Goal: Unclear

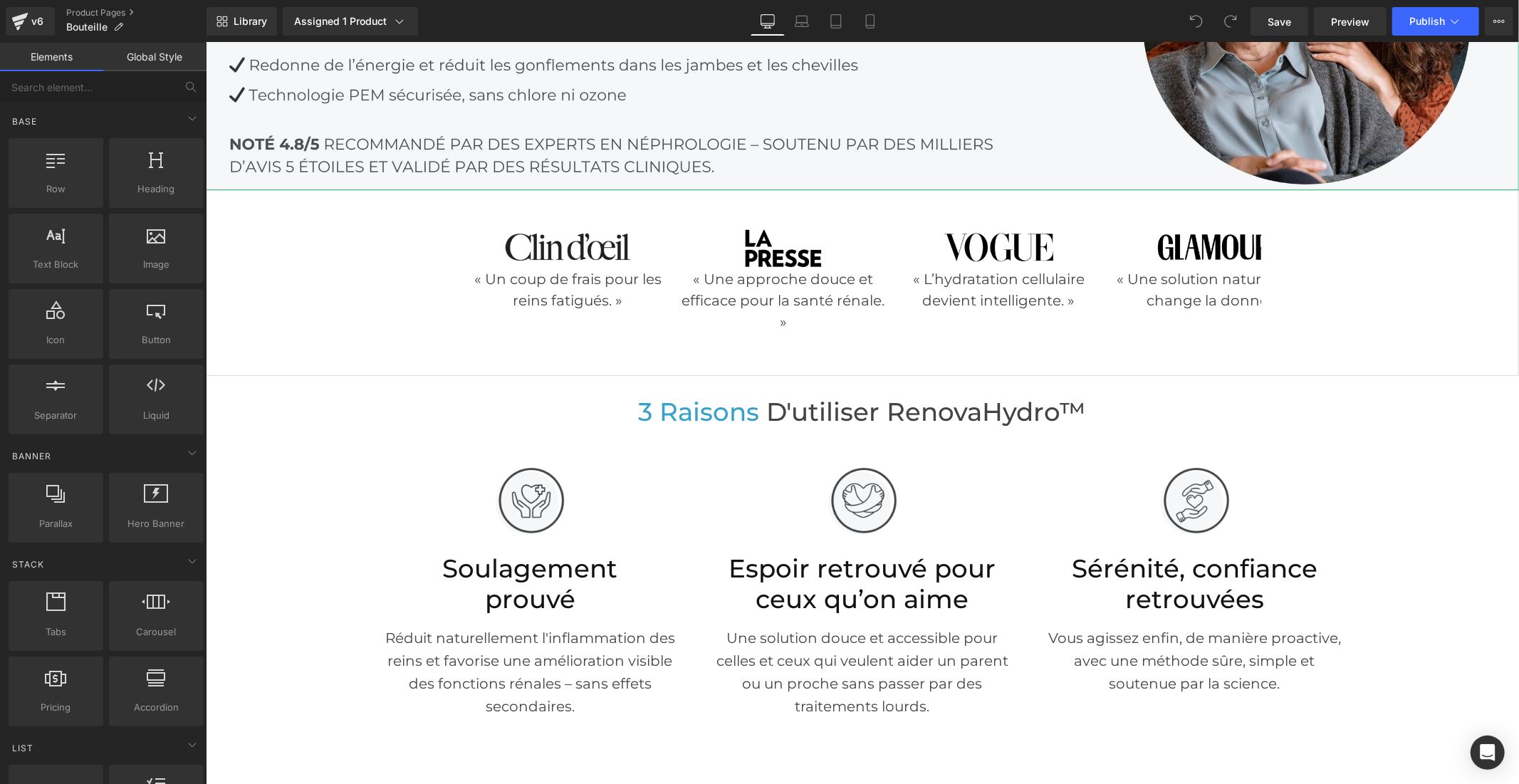
scroll to position [316, 0]
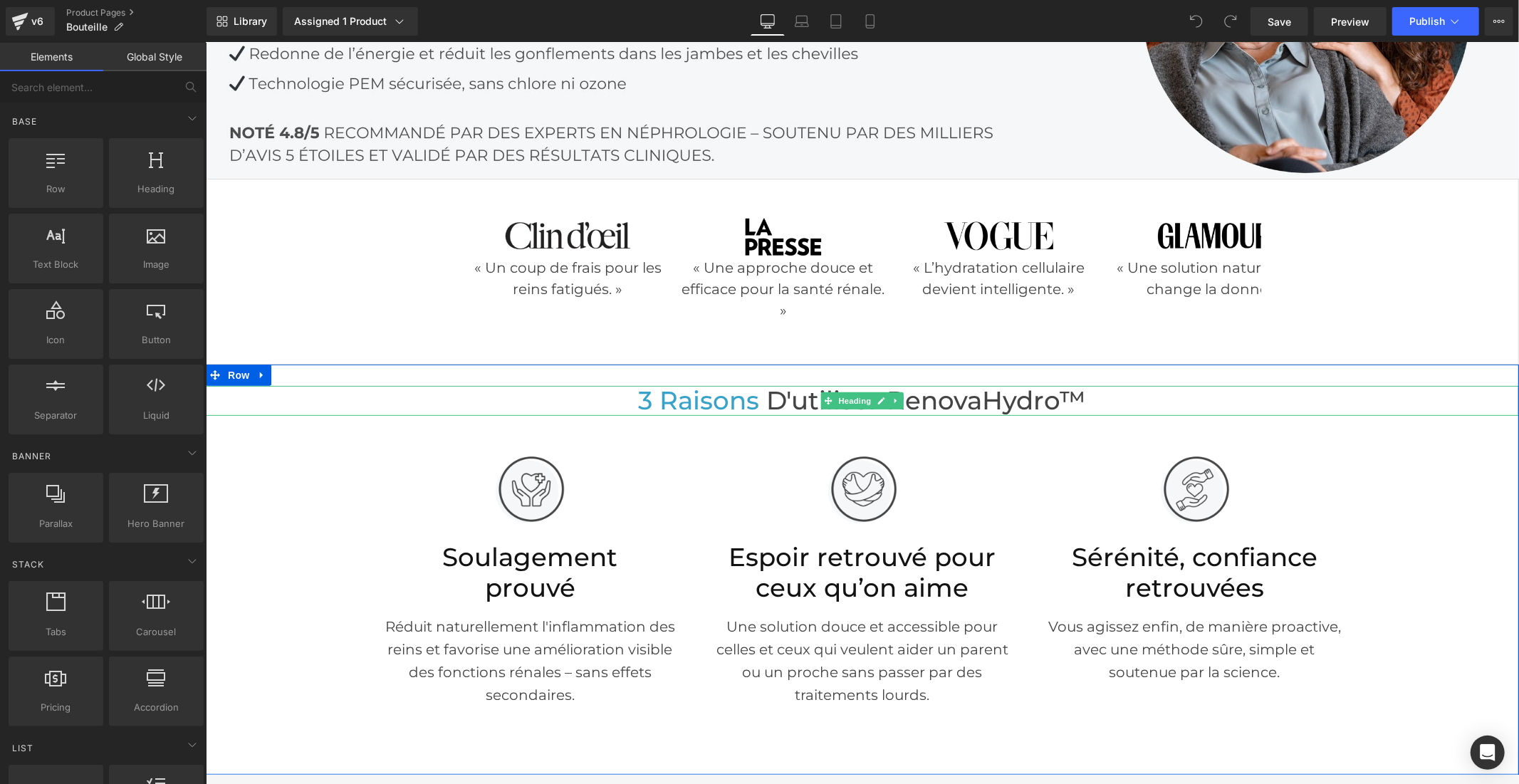
drag, startPoint x: 958, startPoint y: 403, endPoint x: 1063, endPoint y: 399, distance: 105.1
click at [958, 403] on span "d'utiliser RenovaHydro™" at bounding box center [926, 400] width 320 height 31
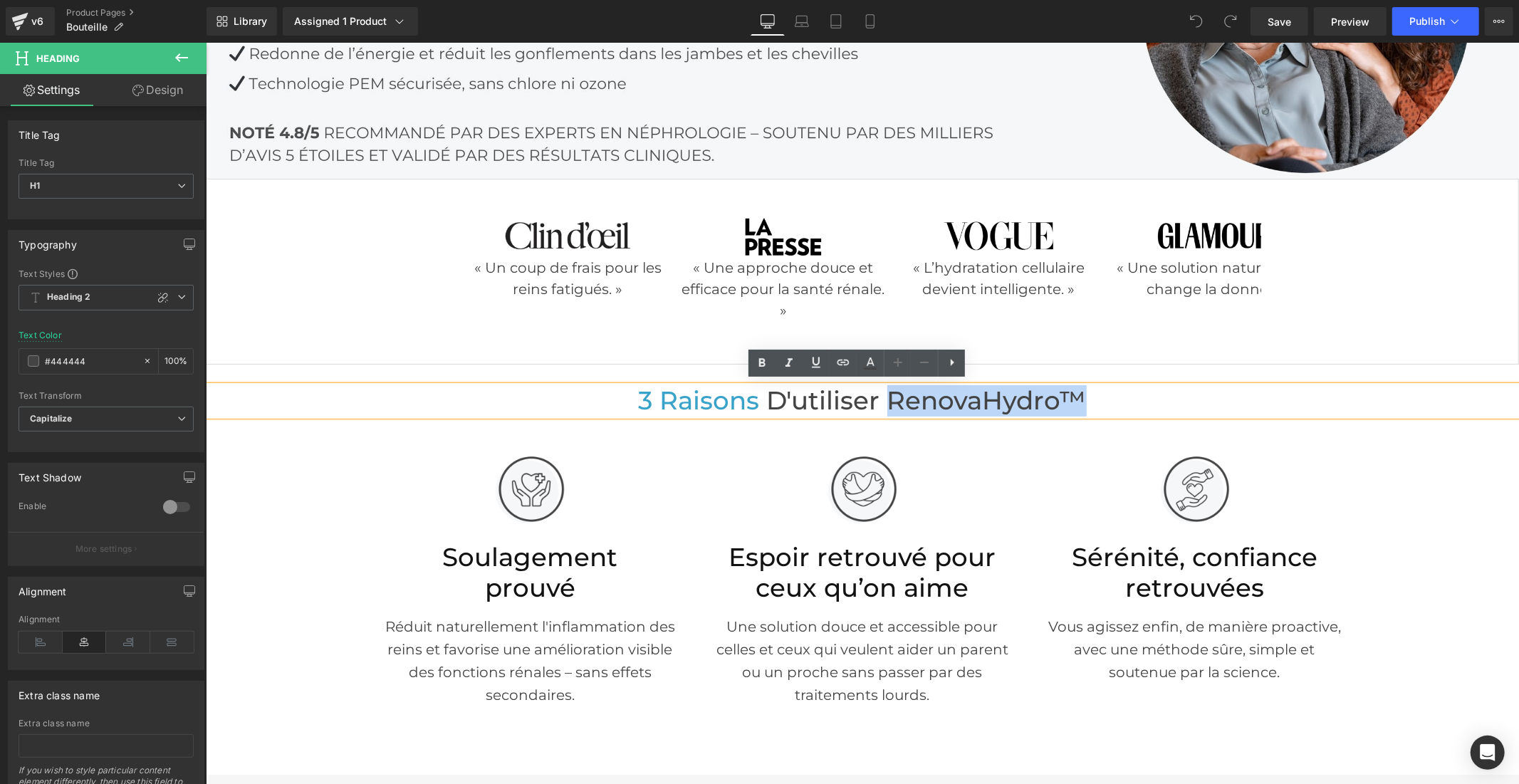
drag, startPoint x: 1076, startPoint y: 395, endPoint x: 885, endPoint y: 398, distance: 191.0
click at [885, 398] on span "d'utiliser RenovaHydro™" at bounding box center [926, 400] width 320 height 31
paste div
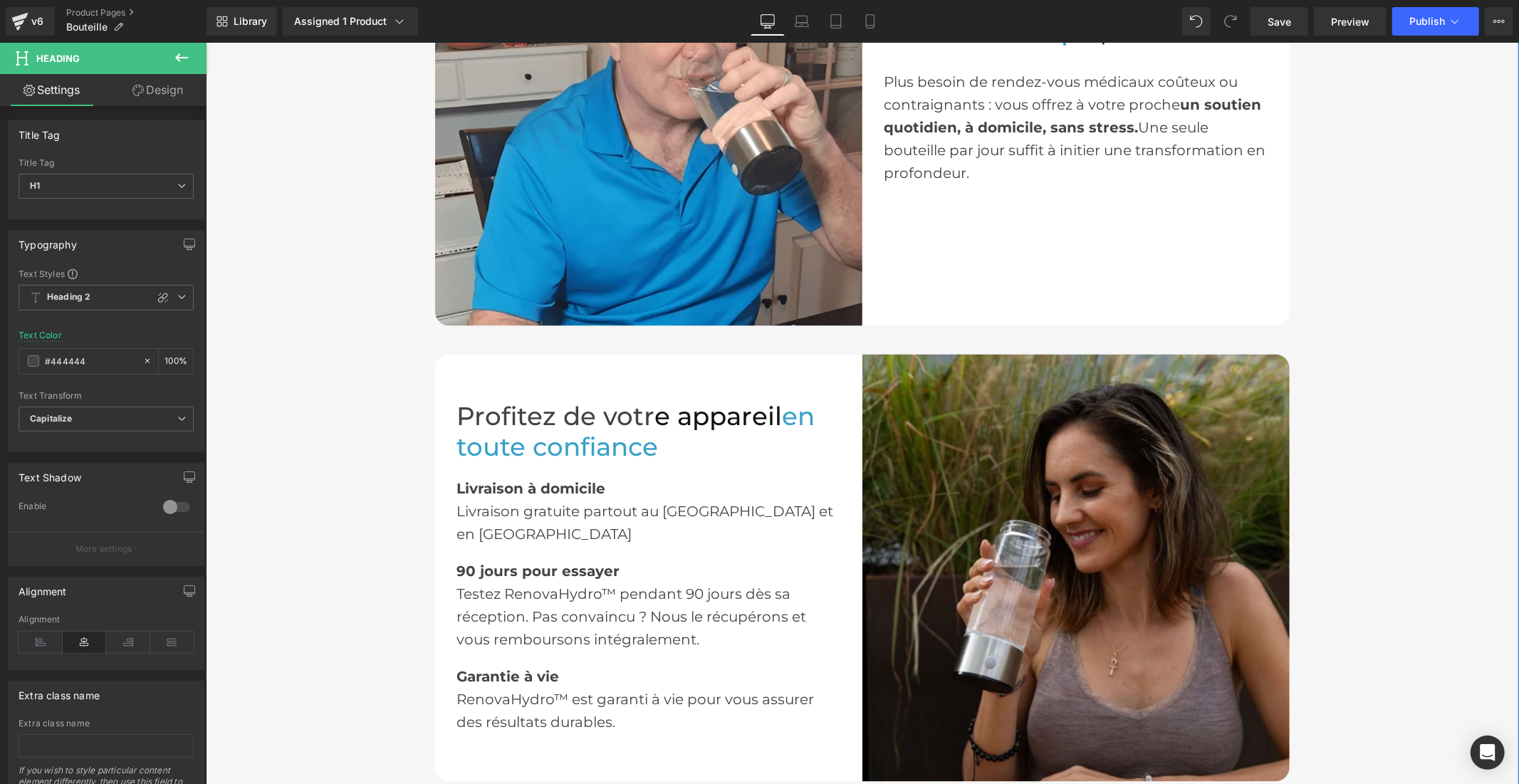
scroll to position [2056, 0]
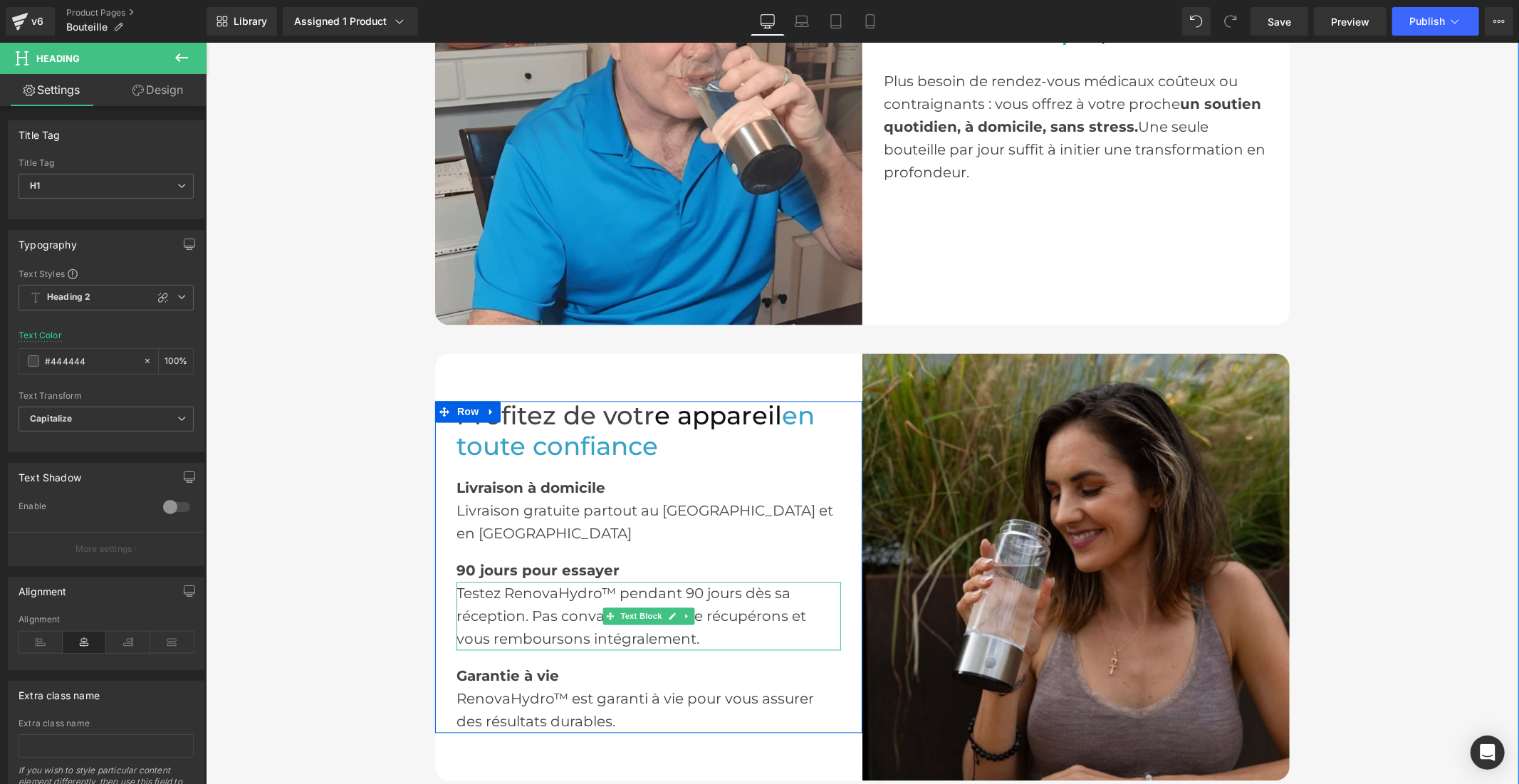
click at [566, 581] on div "Testez RenovaHydro™ pendant 90 jours dès sa réception. Pas convaincu ? Nous le …" at bounding box center [647, 615] width 384 height 69
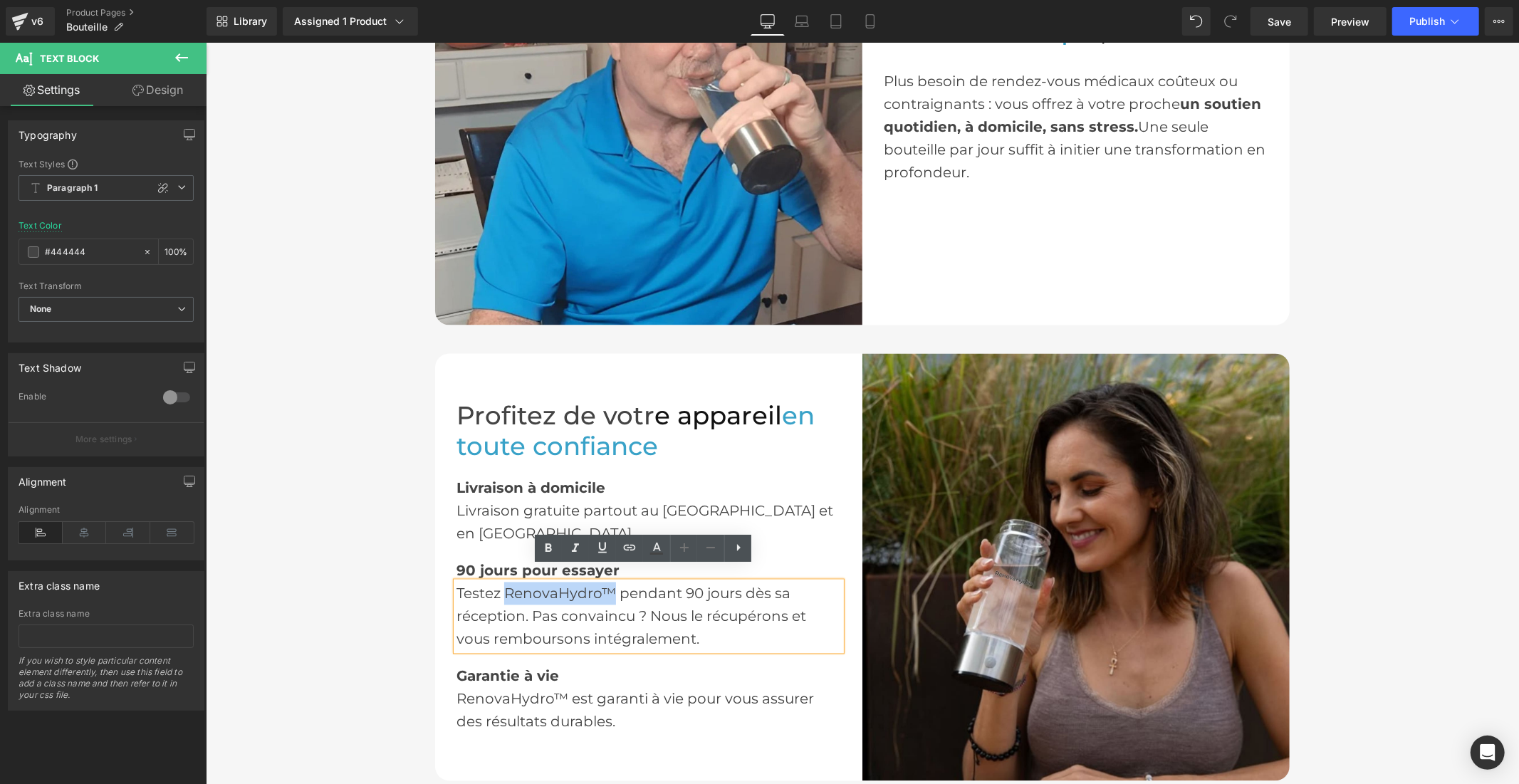
drag, startPoint x: 608, startPoint y: 574, endPoint x: 502, endPoint y: 585, distance: 106.6
click at [502, 585] on div "Testez RenovaHydro™ pendant 90 jours dès sa réception. Pas convaincu ? Nous le …" at bounding box center [647, 615] width 384 height 69
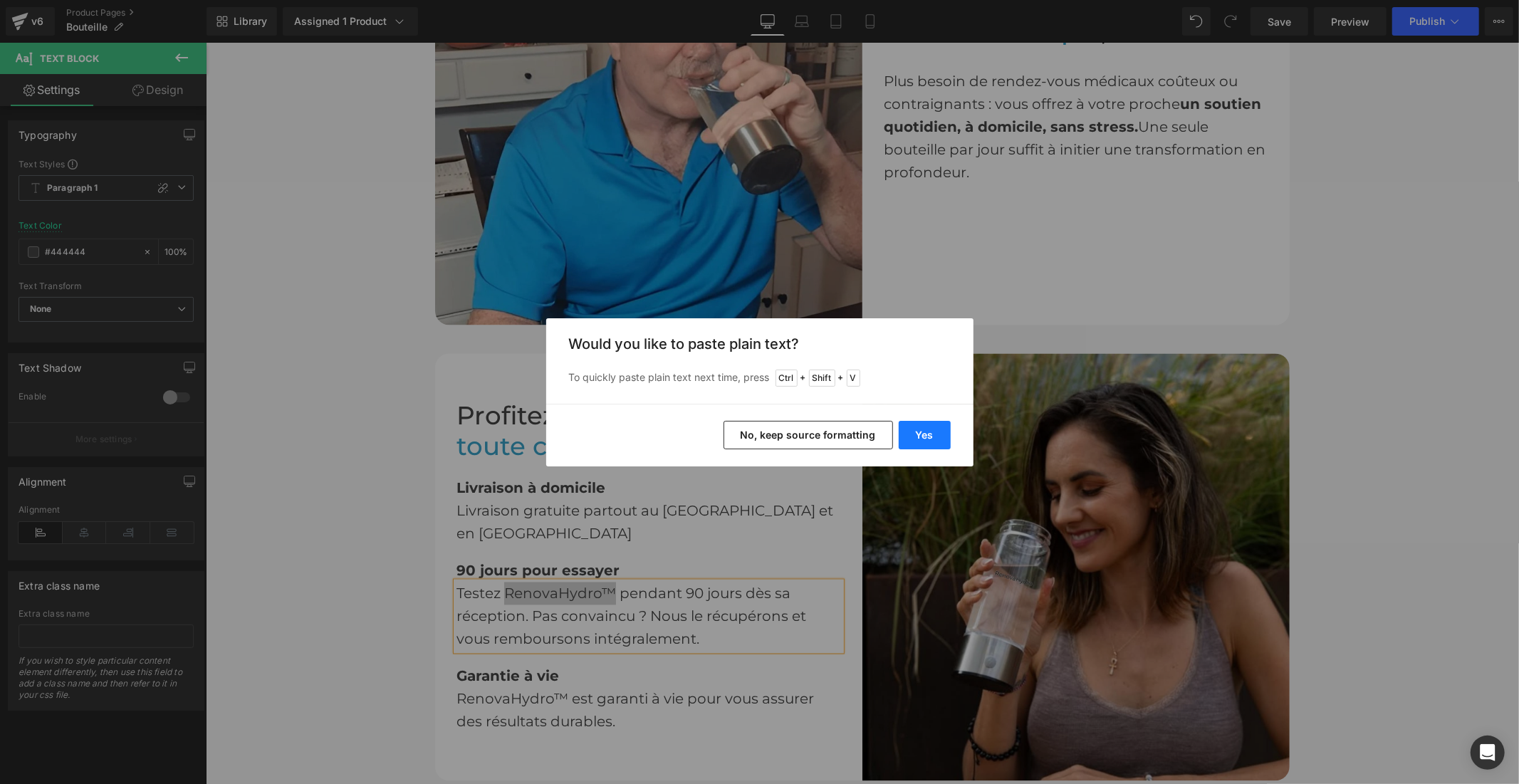
click at [922, 433] on button "Yes" at bounding box center [924, 435] width 52 height 29
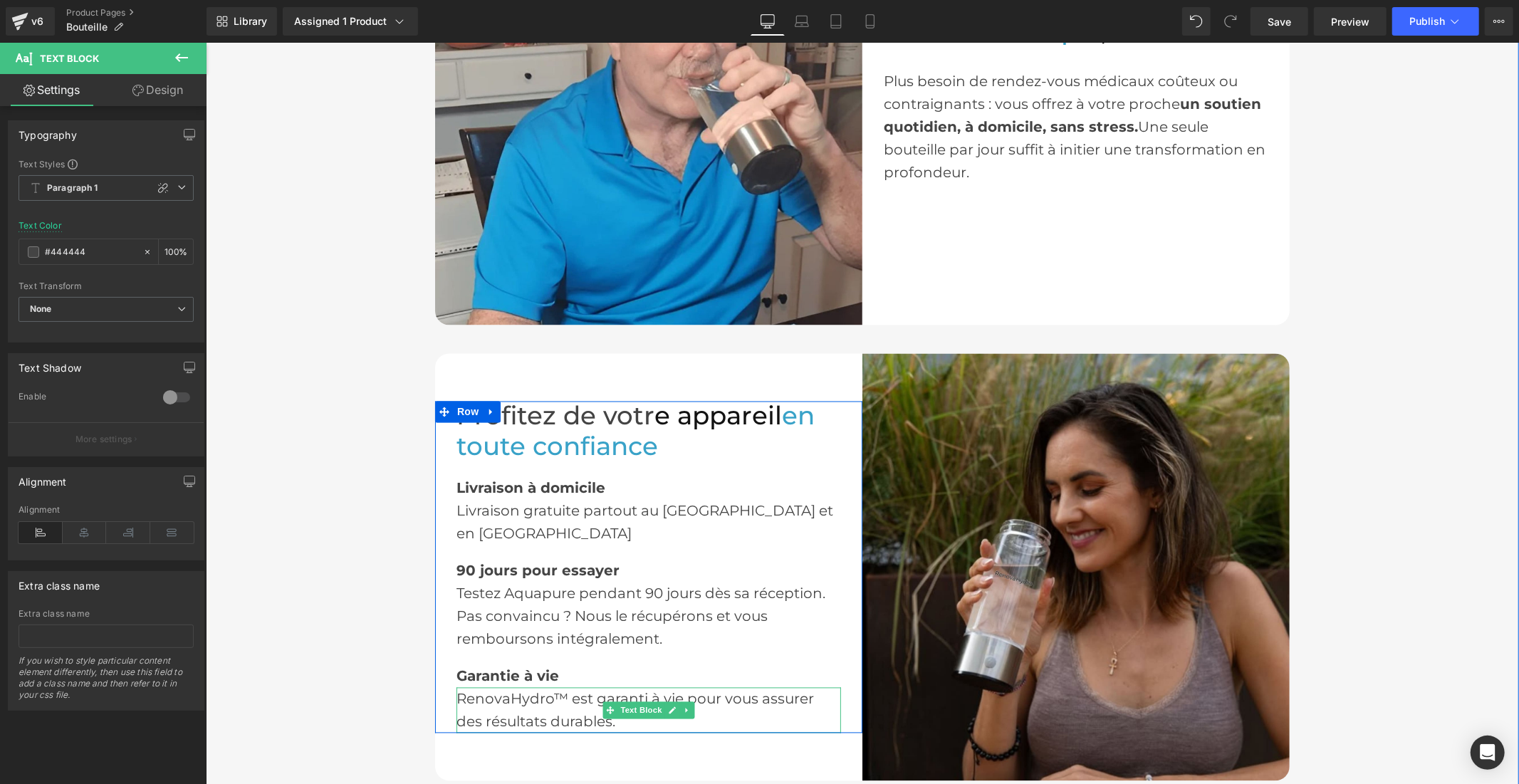
click at [547, 688] on div "RenovaHydro™ est garanti à vie pour vous assurer des résultats durables." at bounding box center [647, 710] width 384 height 46
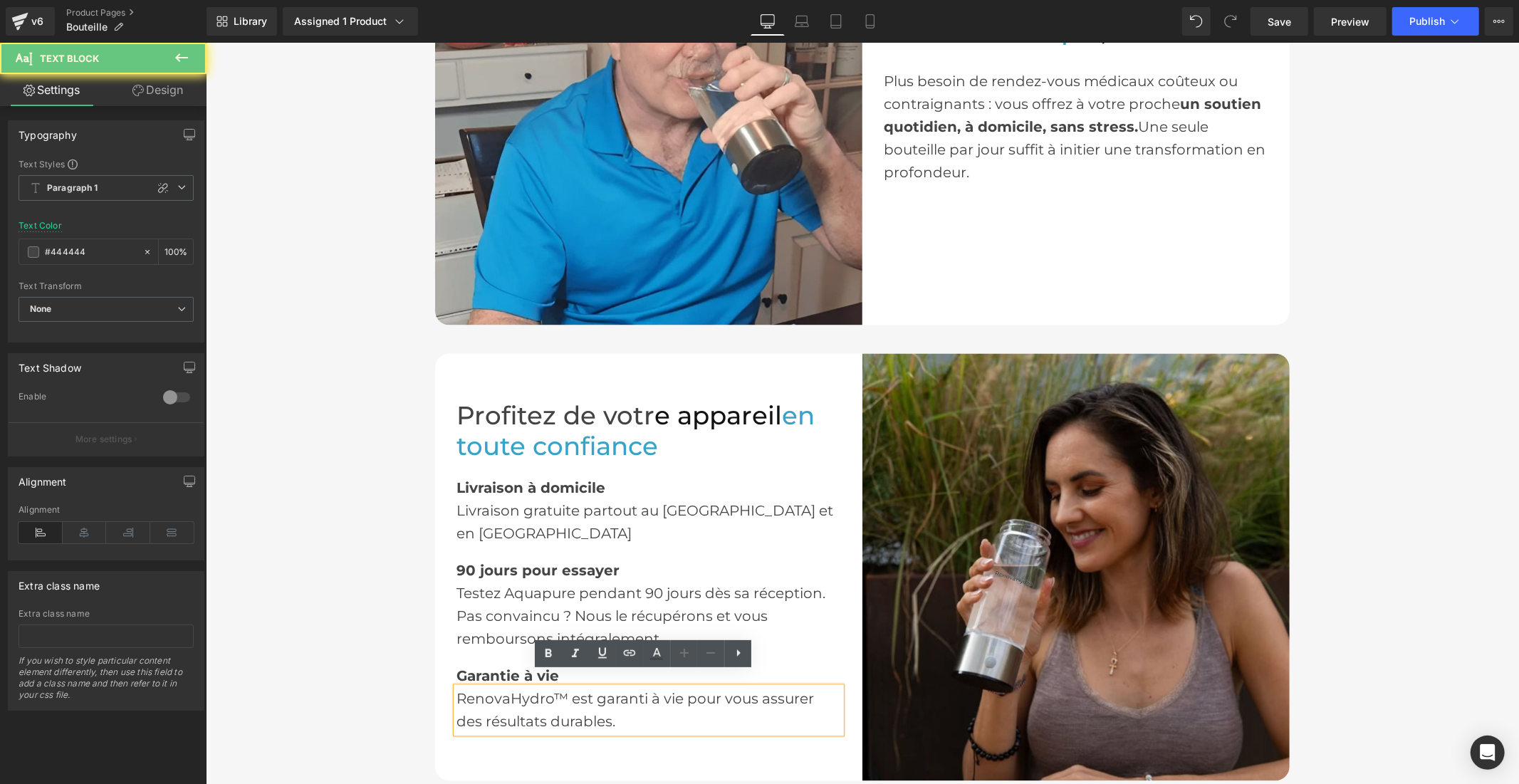
click at [558, 687] on div "RenovaHydro™ est garanti à vie pour vous assurer des résultats durables." at bounding box center [647, 710] width 384 height 46
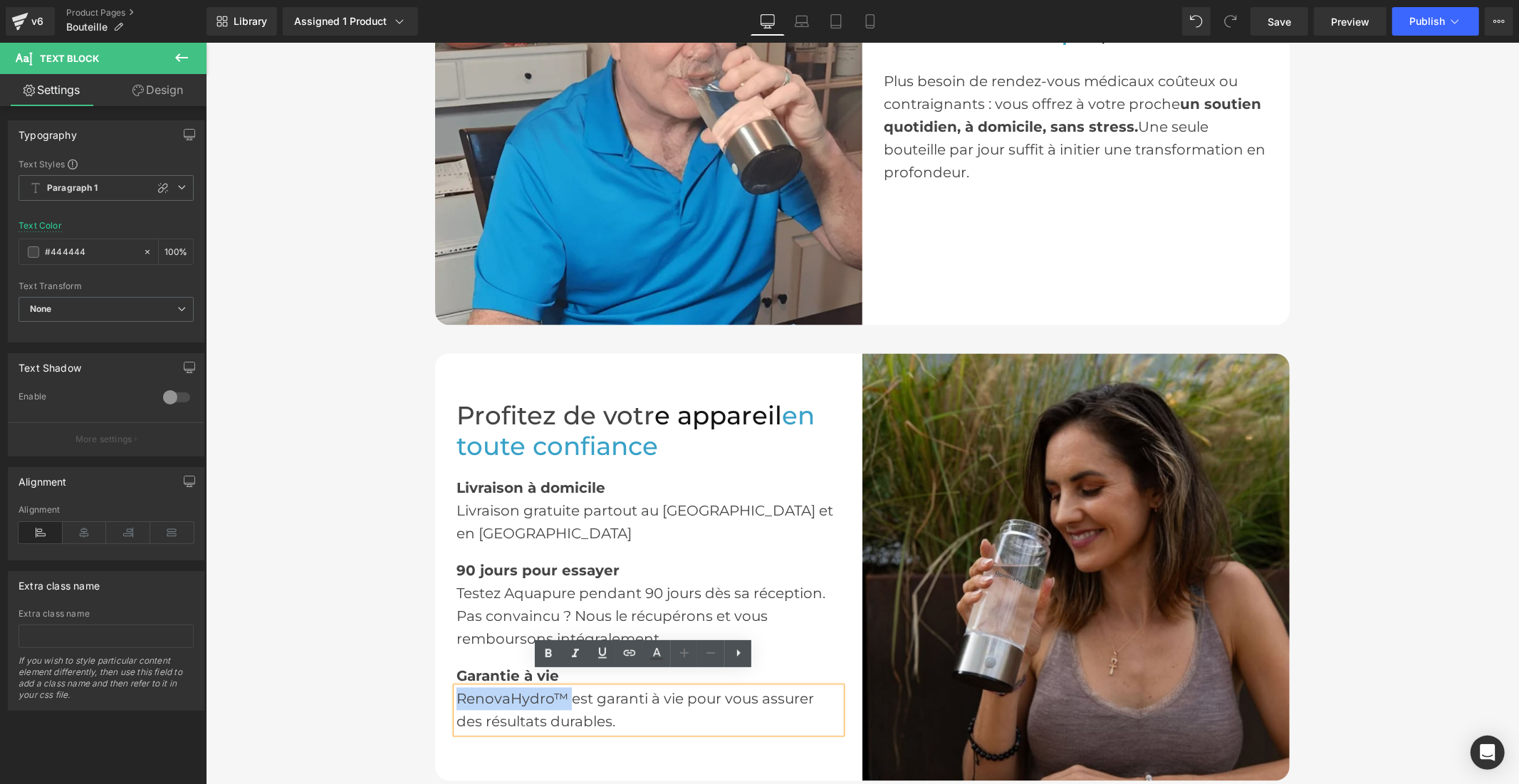
drag, startPoint x: 558, startPoint y: 684, endPoint x: 483, endPoint y: 685, distance: 75.0
click at [483, 687] on div "RenovaHydro™ est garanti à vie pour vous assurer des résultats durables." at bounding box center [647, 710] width 384 height 46
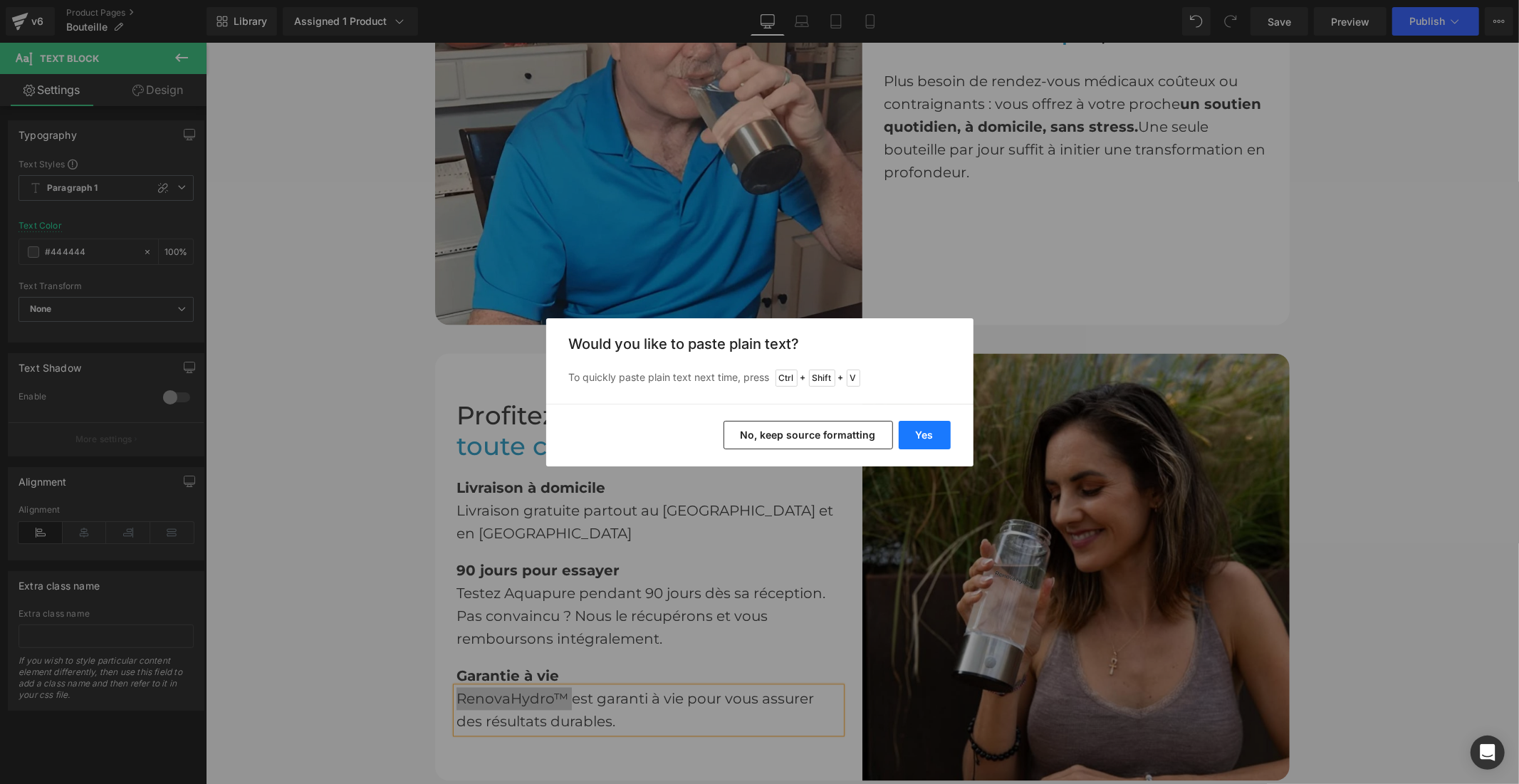
click at [922, 433] on button "Yes" at bounding box center [924, 435] width 52 height 29
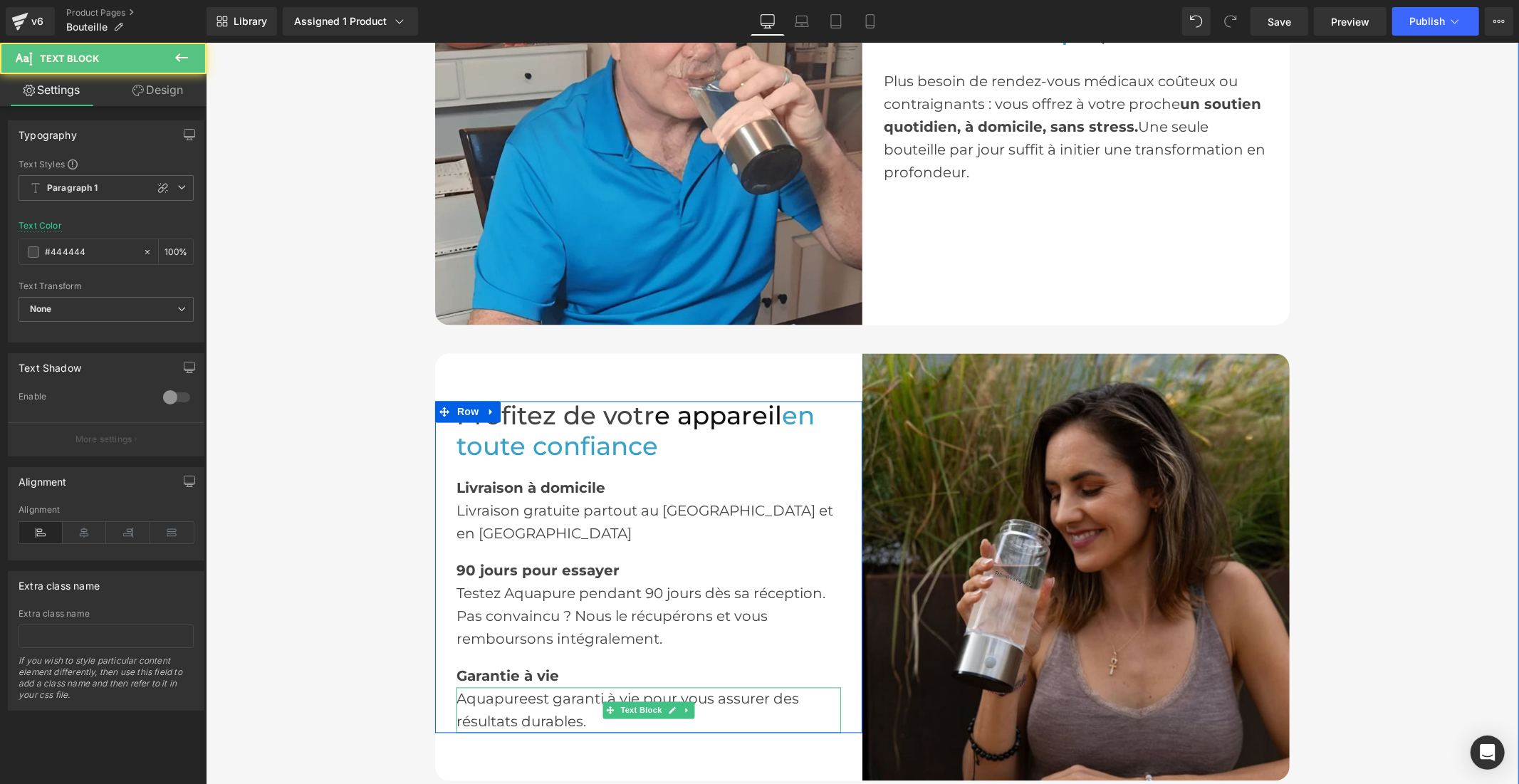
click at [524, 688] on div "Aquapureest garanti à vie pour vous assurer des résultats durables." at bounding box center [647, 710] width 384 height 46
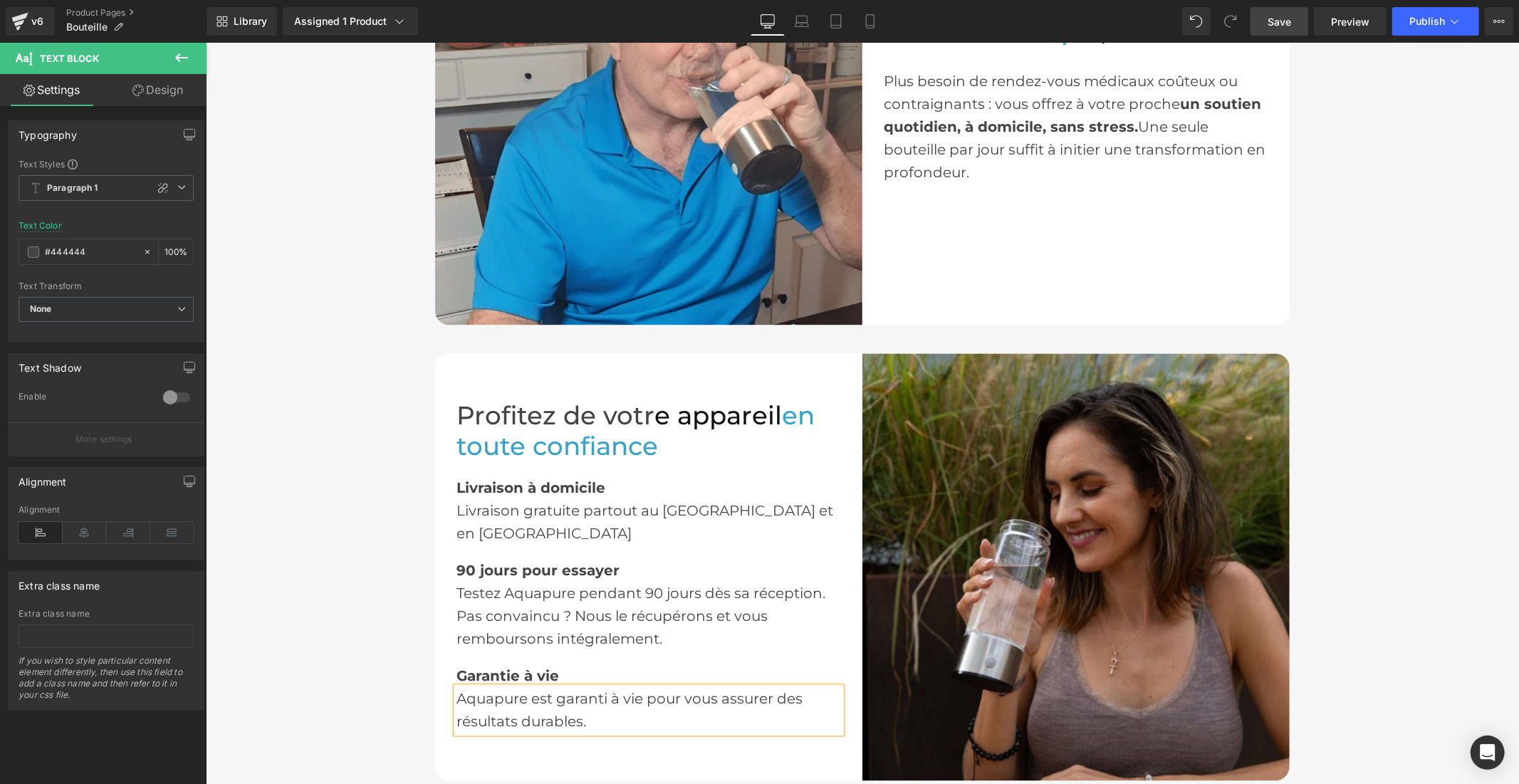
click at [1285, 16] on span "Save" at bounding box center [1279, 22] width 24 height 15
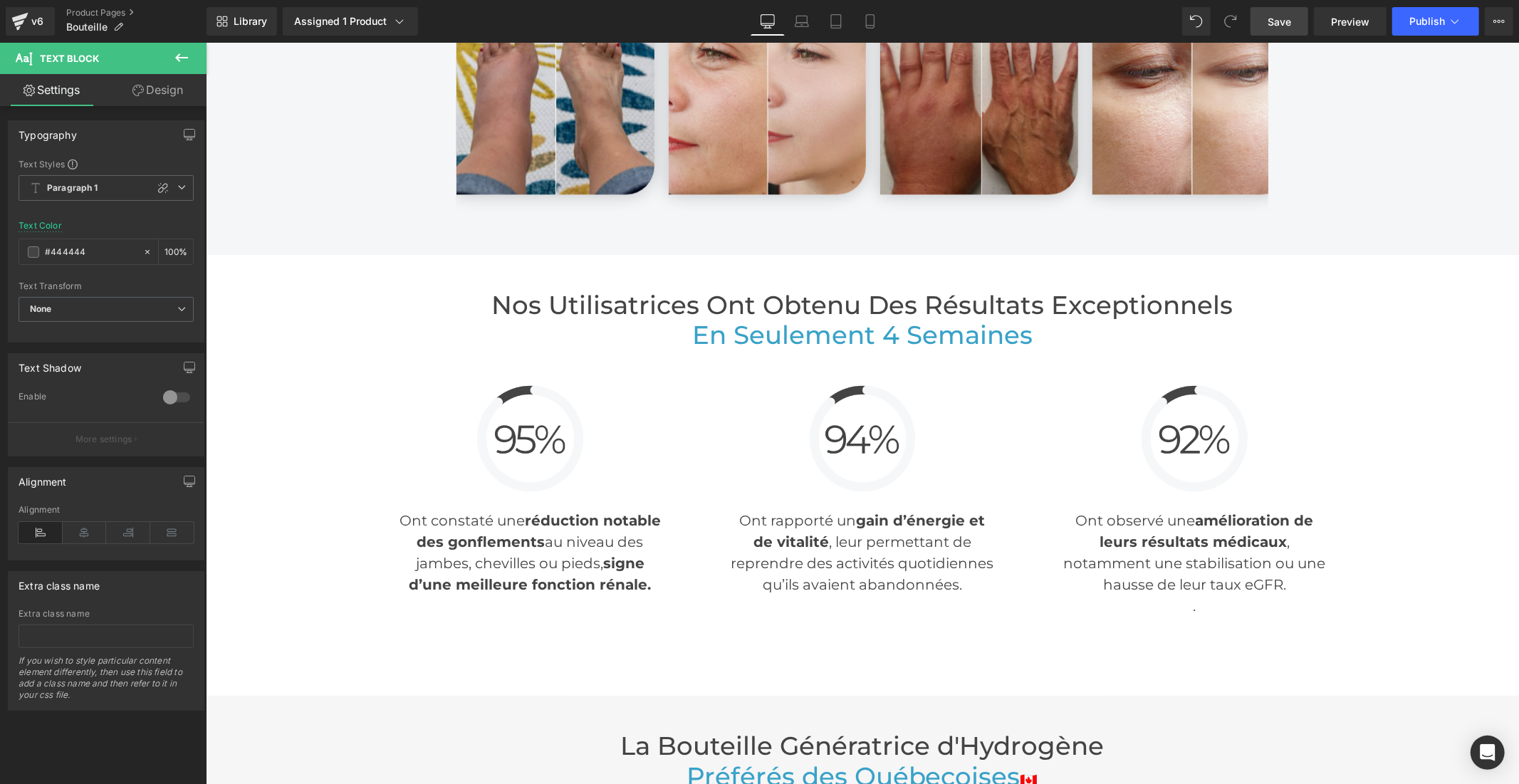
scroll to position [3243, 0]
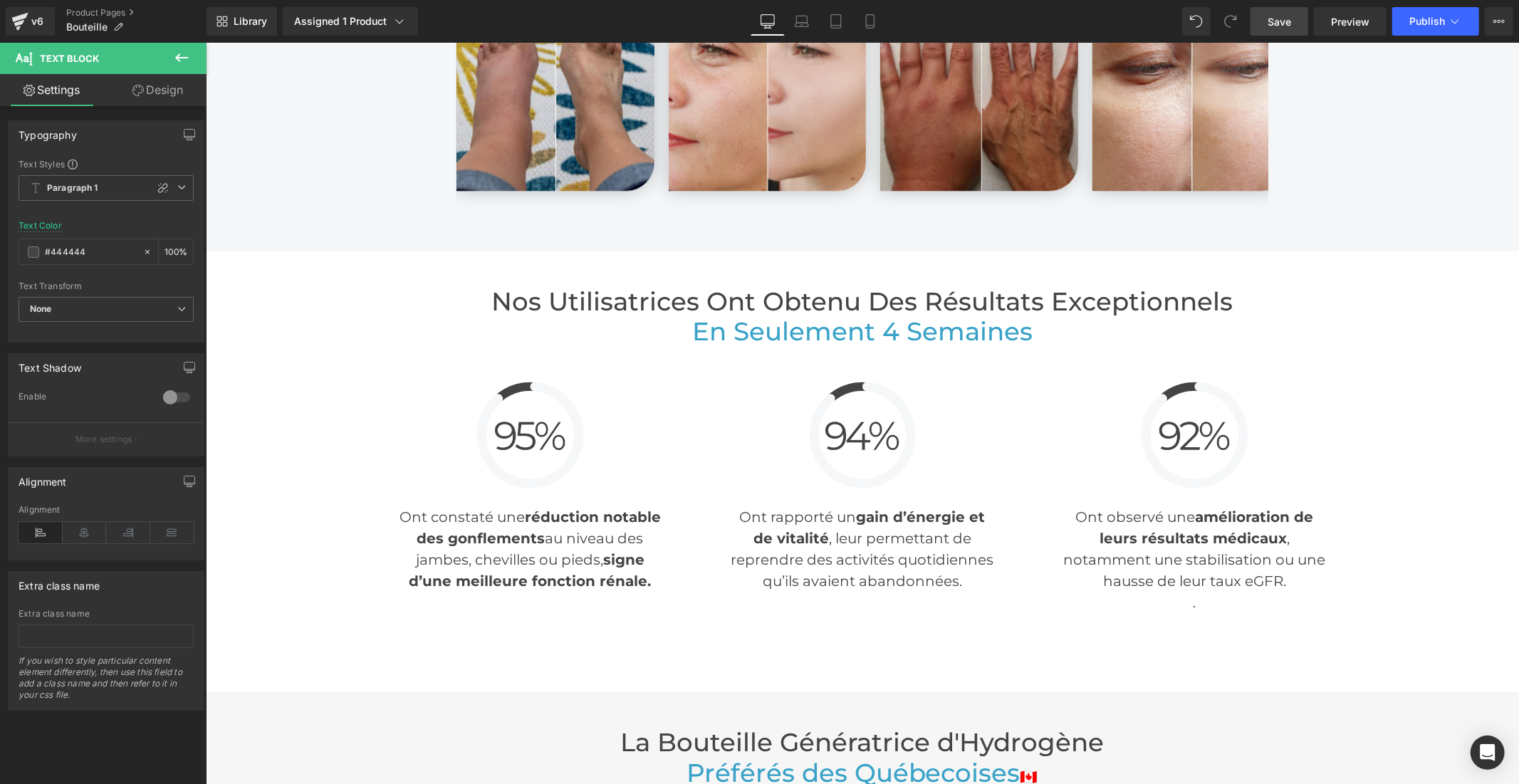
click at [675, 299] on h2 "Nos Utilisatrices Ont Obtenu des Résultats Exceptionnels" at bounding box center [861, 301] width 833 height 31
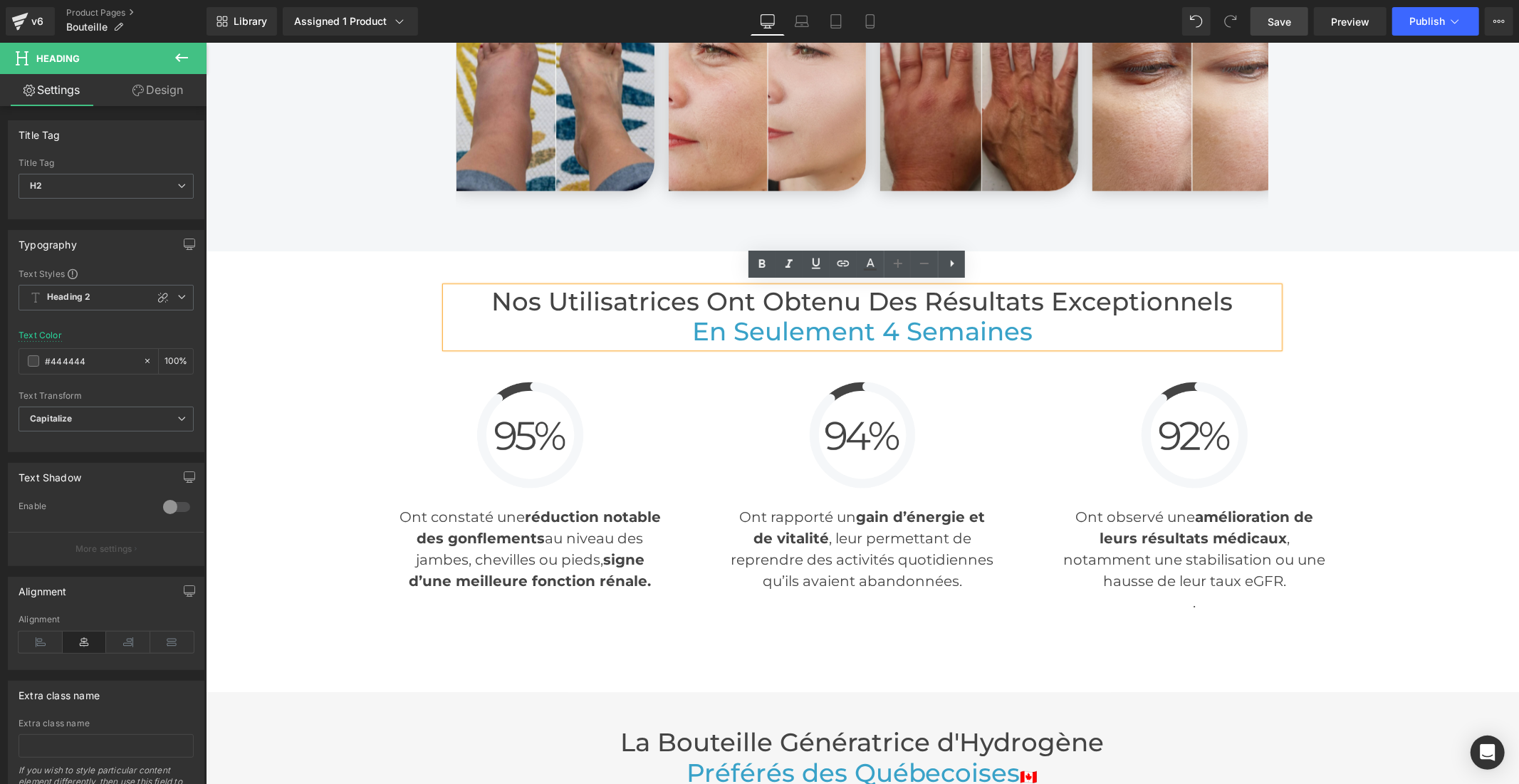
click at [675, 297] on h2 "Nos Utilisatrices Ont Obtenu des Résultats Exceptionnels" at bounding box center [861, 301] width 833 height 31
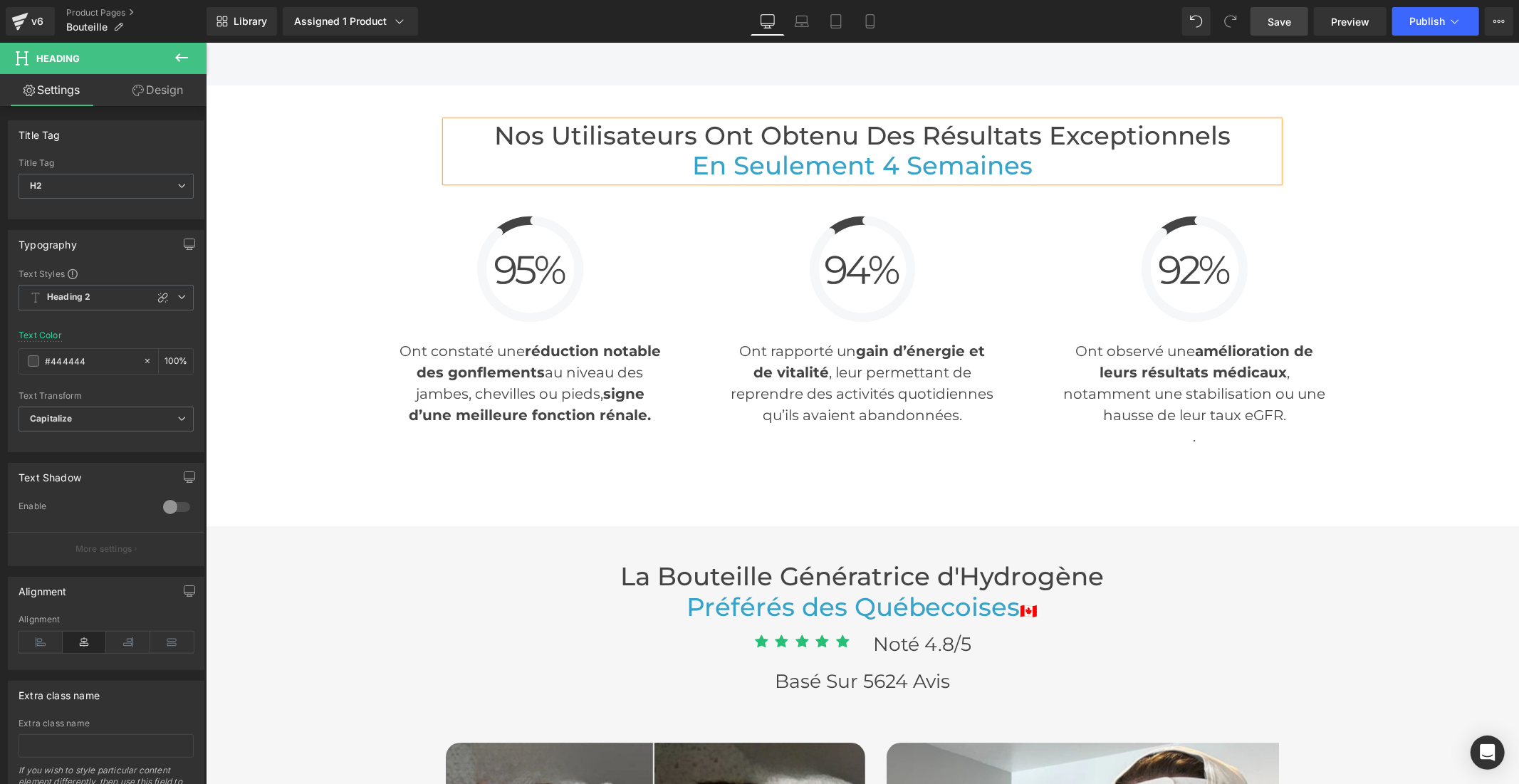
scroll to position [3638, 0]
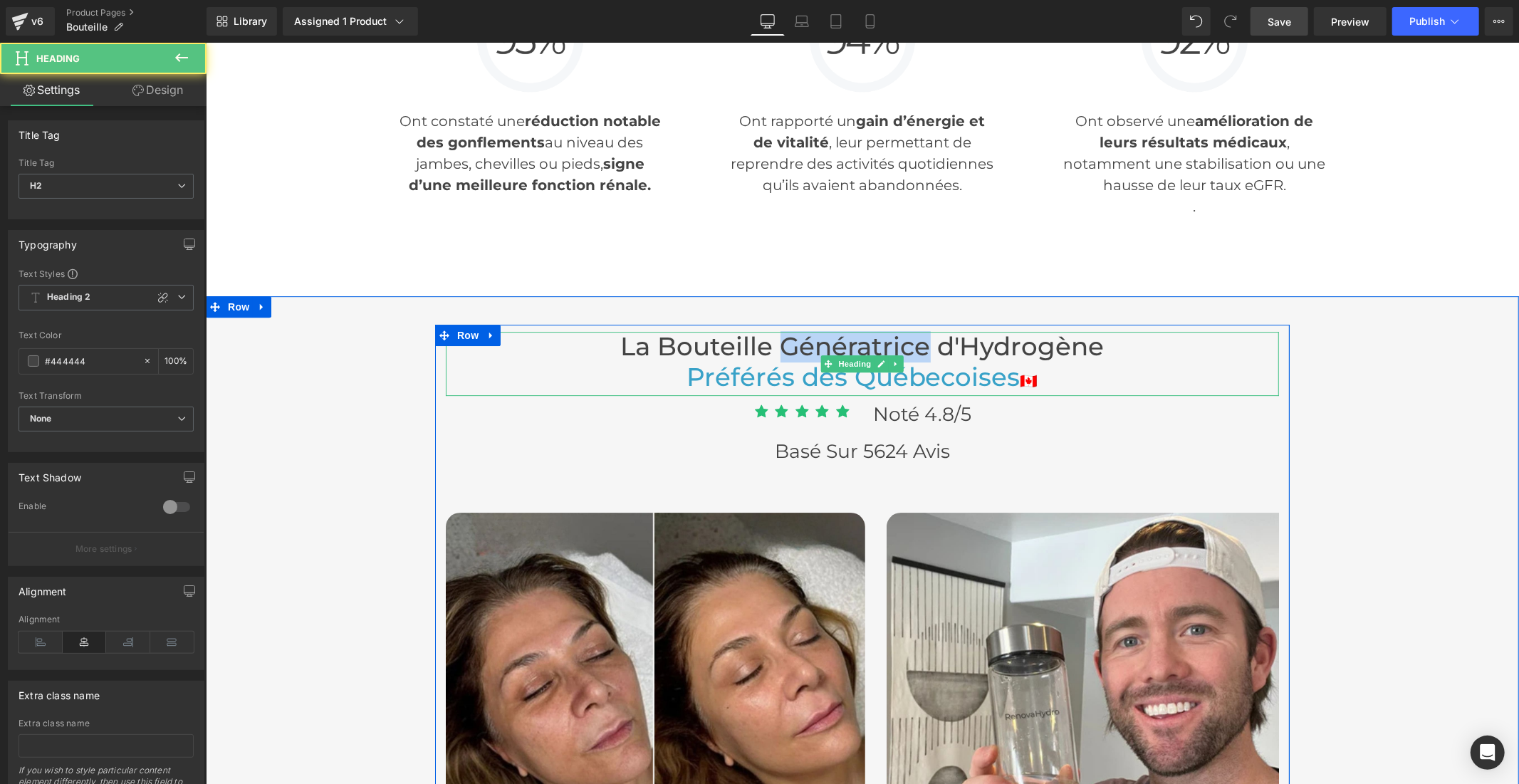
drag, startPoint x: 917, startPoint y: 339, endPoint x: 772, endPoint y: 343, distance: 145.1
click at [772, 343] on h2 "La Bouteille Génératrice d'Hydrogène" at bounding box center [861, 346] width 833 height 31
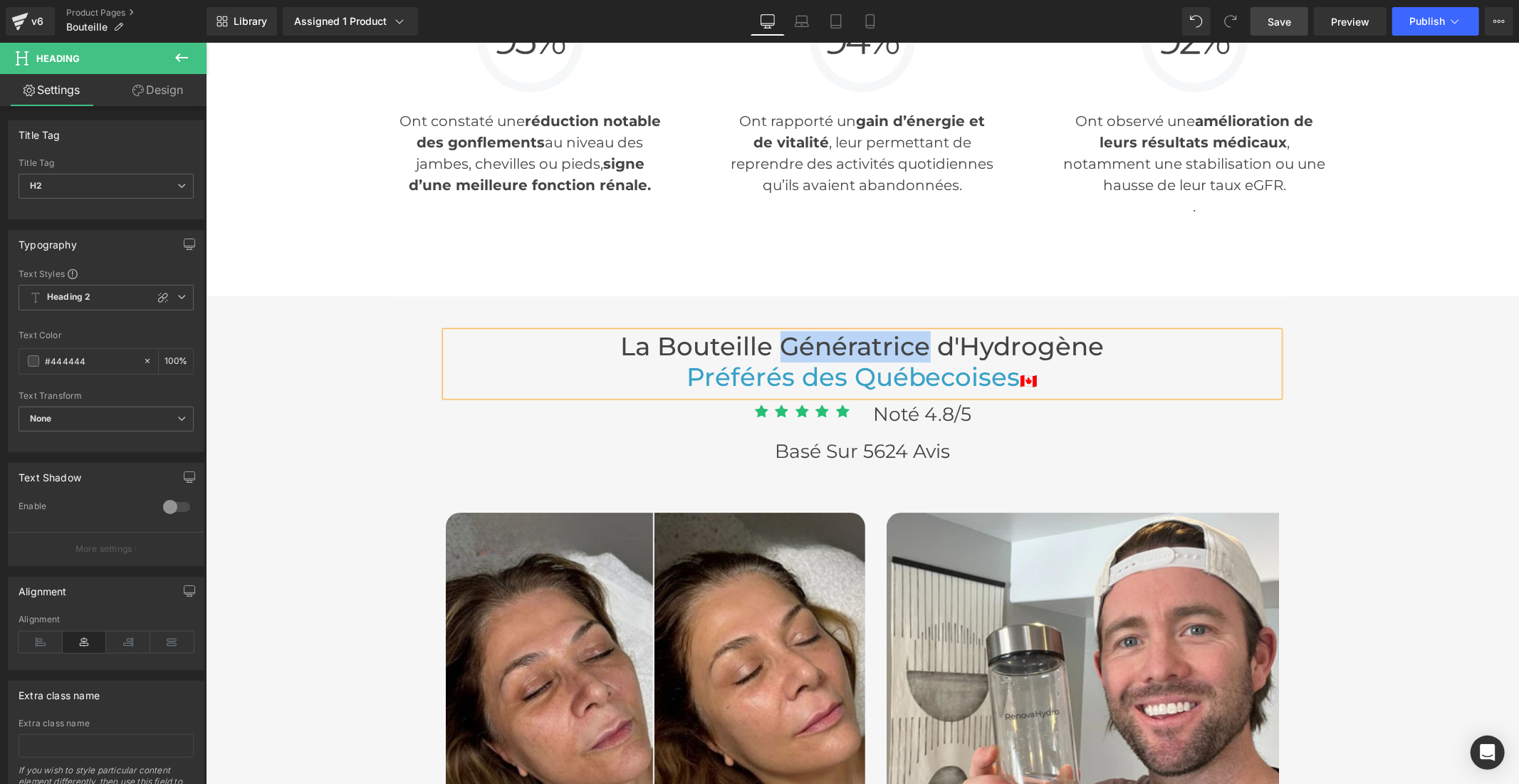
click at [875, 344] on h2 "La Bouteille Génératrice d'Hydrogène" at bounding box center [861, 346] width 833 height 31
drag, startPoint x: 917, startPoint y: 339, endPoint x: 771, endPoint y: 336, distance: 146.0
click at [771, 336] on h2 "La Bouteille Génératrice d'Hydrogène" at bounding box center [861, 346] width 833 height 31
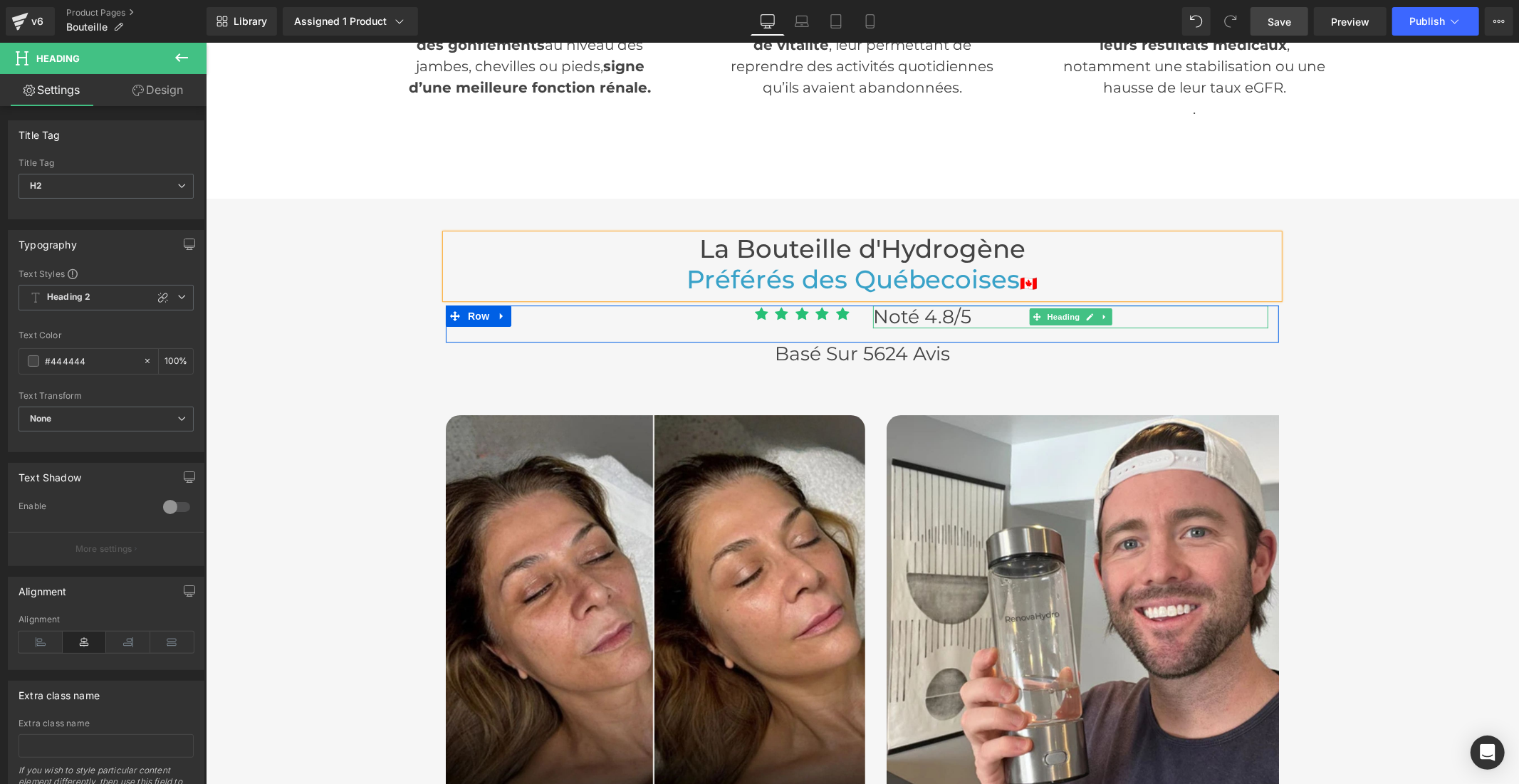
scroll to position [3955, 0]
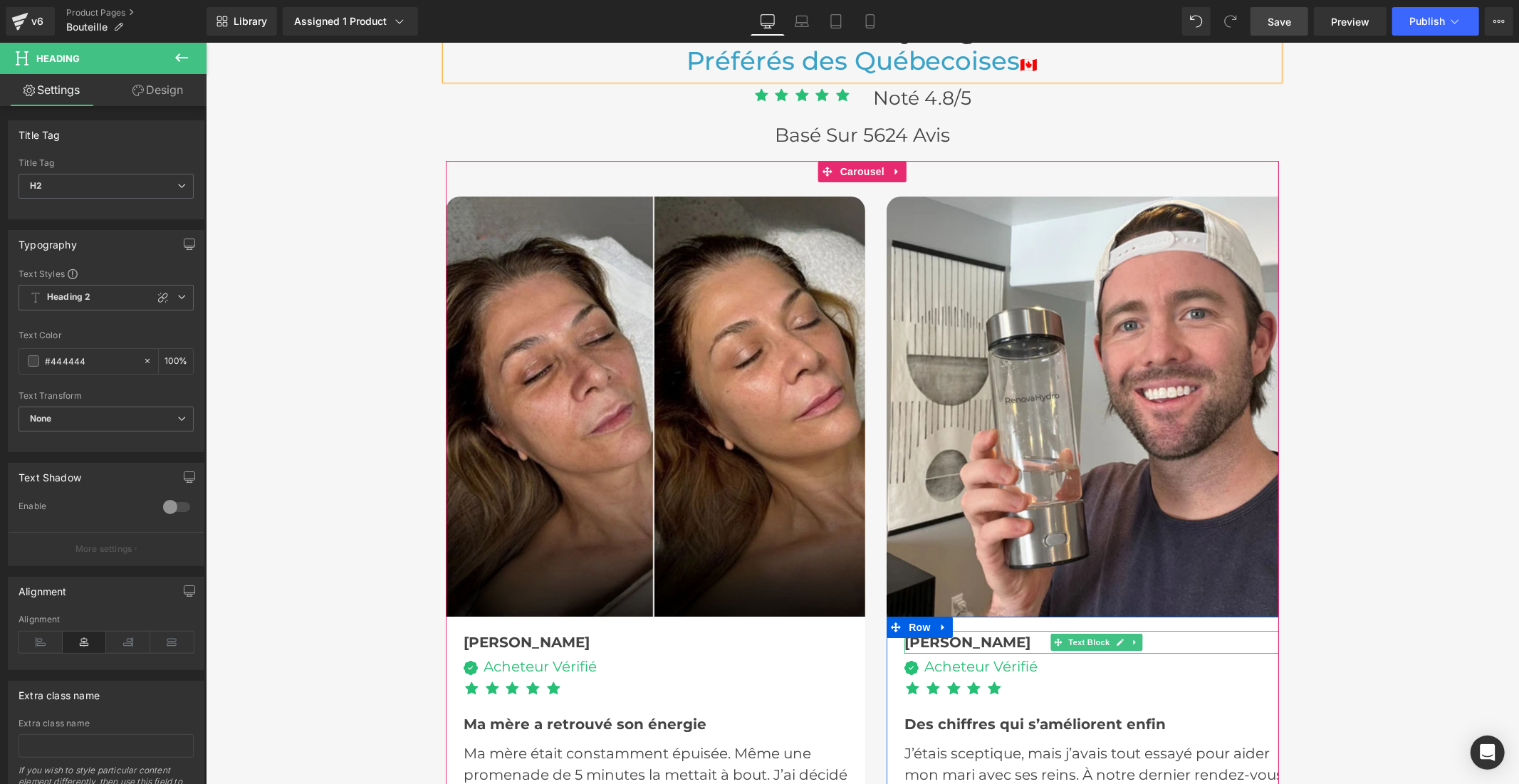
click at [936, 636] on b "[PERSON_NAME]" at bounding box center [967, 641] width 126 height 17
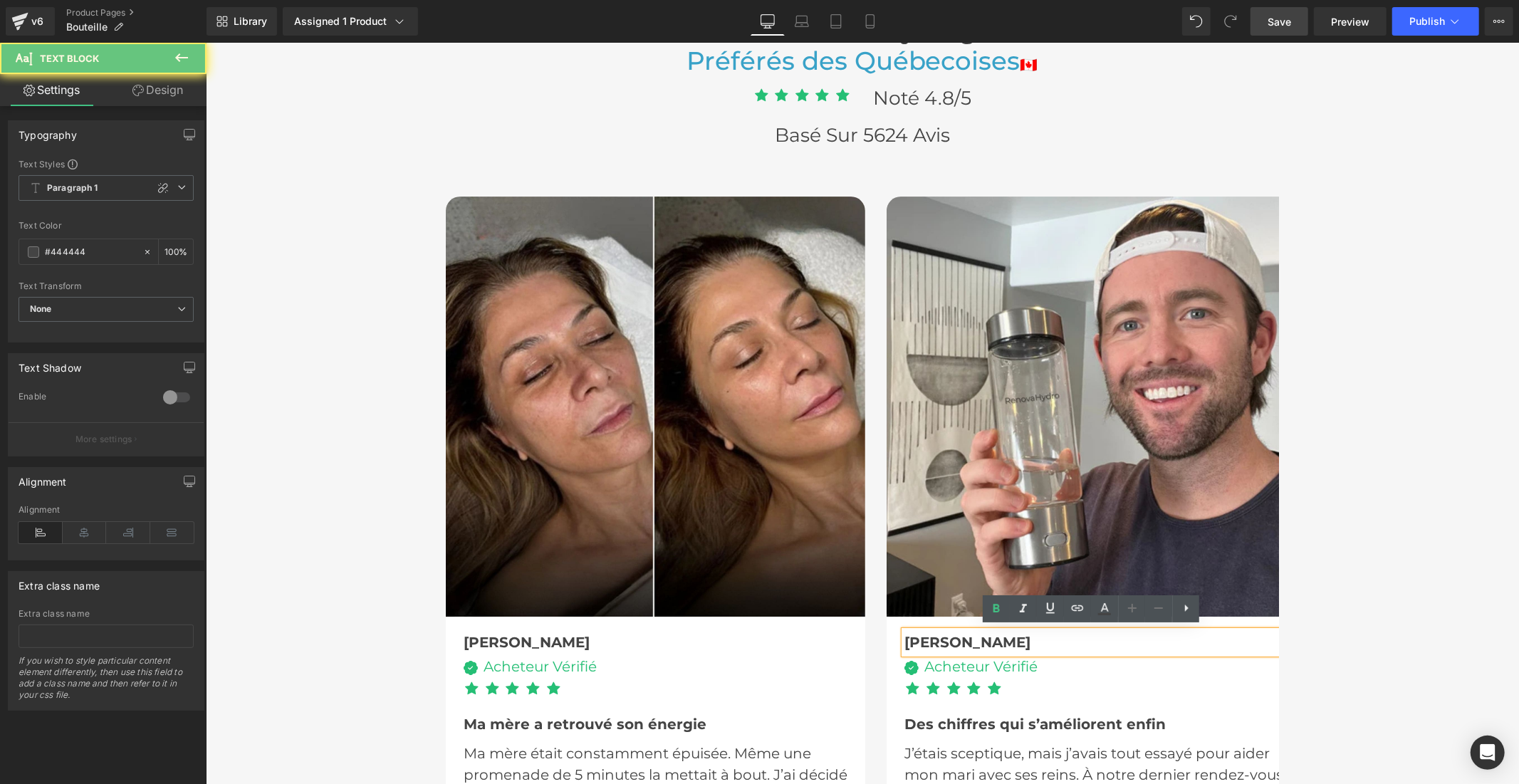
click at [937, 636] on b "[PERSON_NAME]" at bounding box center [967, 641] width 126 height 17
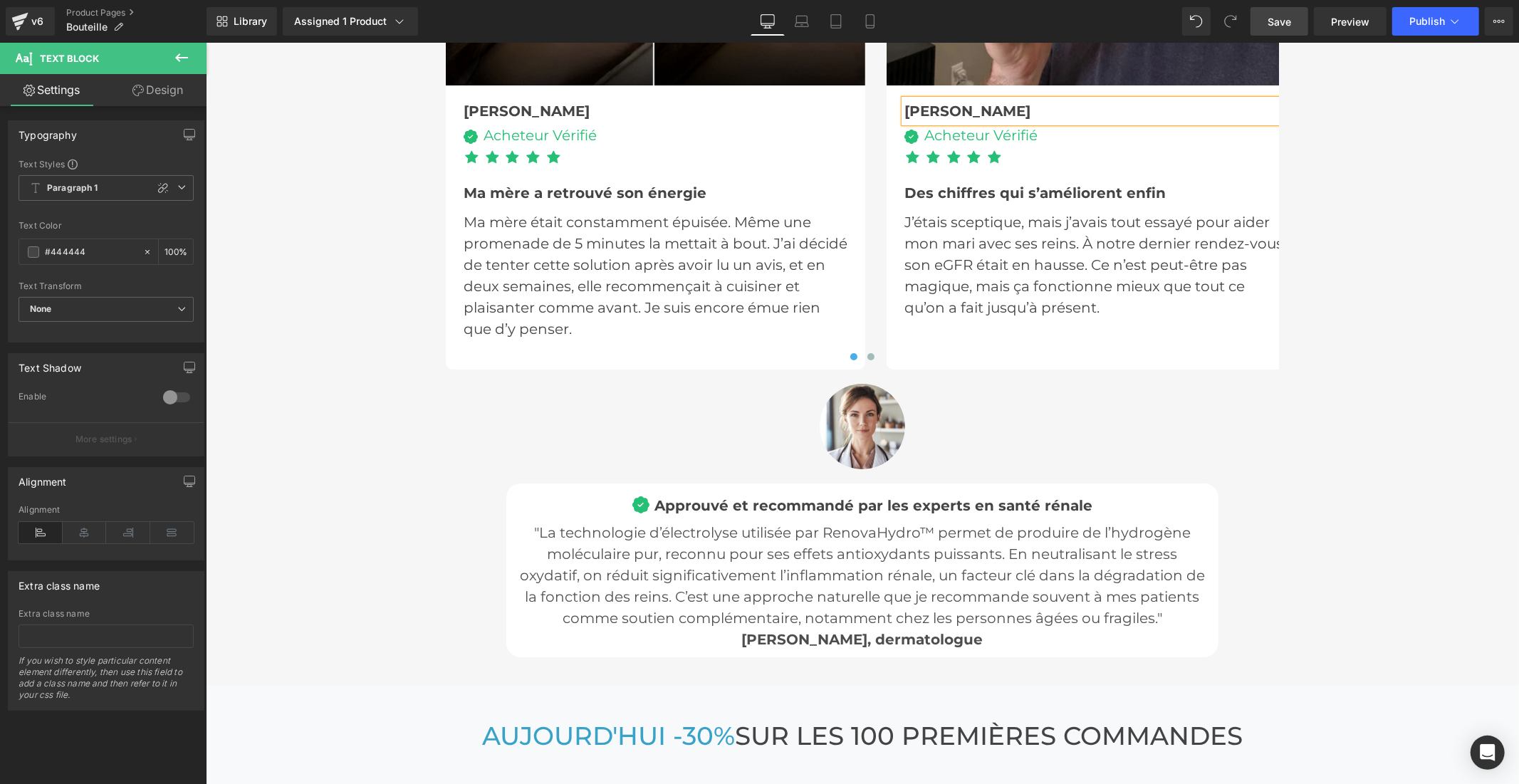
scroll to position [4508, 0]
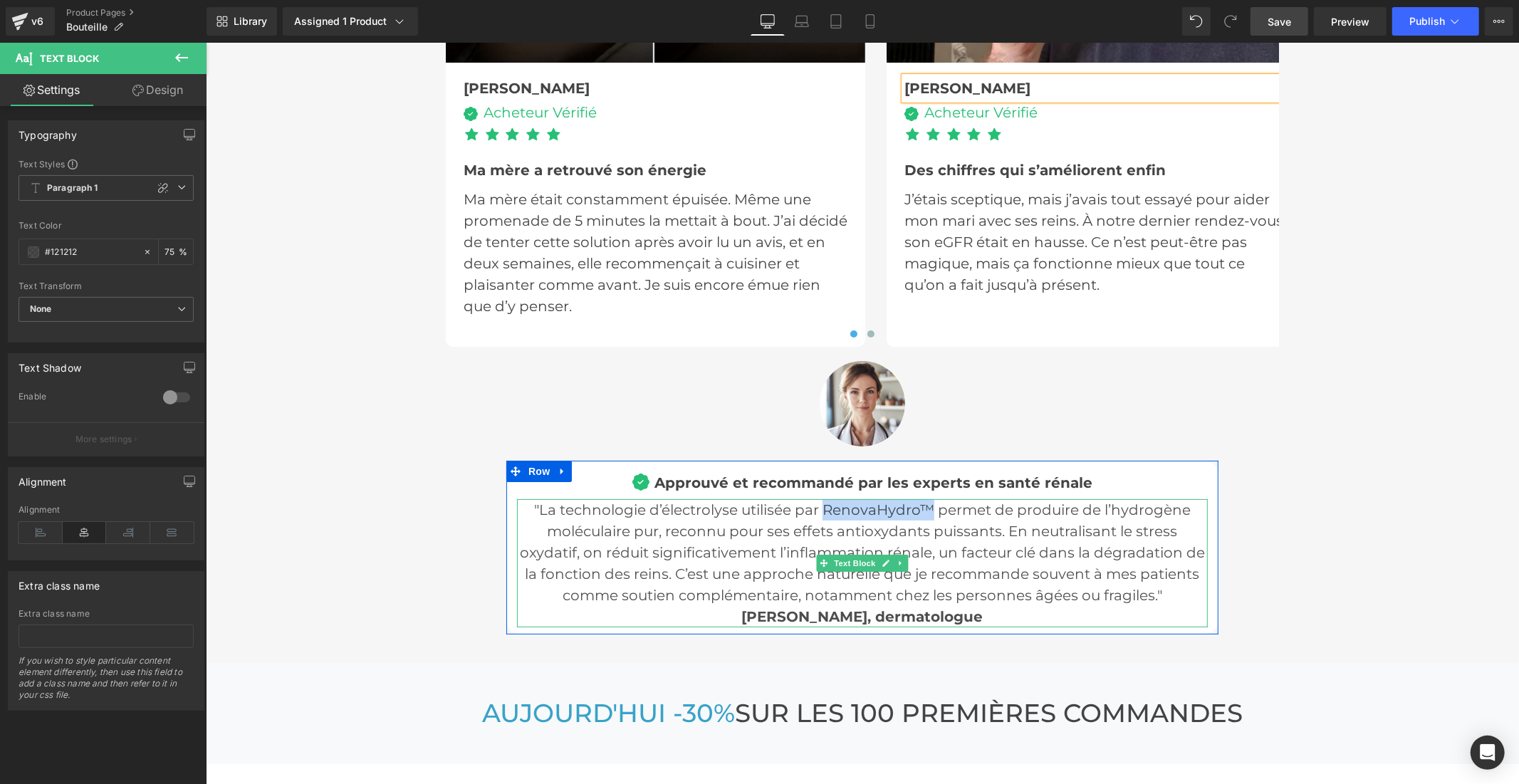
drag, startPoint x: 927, startPoint y: 506, endPoint x: 821, endPoint y: 507, distance: 106.0
click at [821, 507] on p ""La technologie d’électrolyse utilisée par RenovaHydro™ permet de produire de l…" at bounding box center [861, 552] width 691 height 107
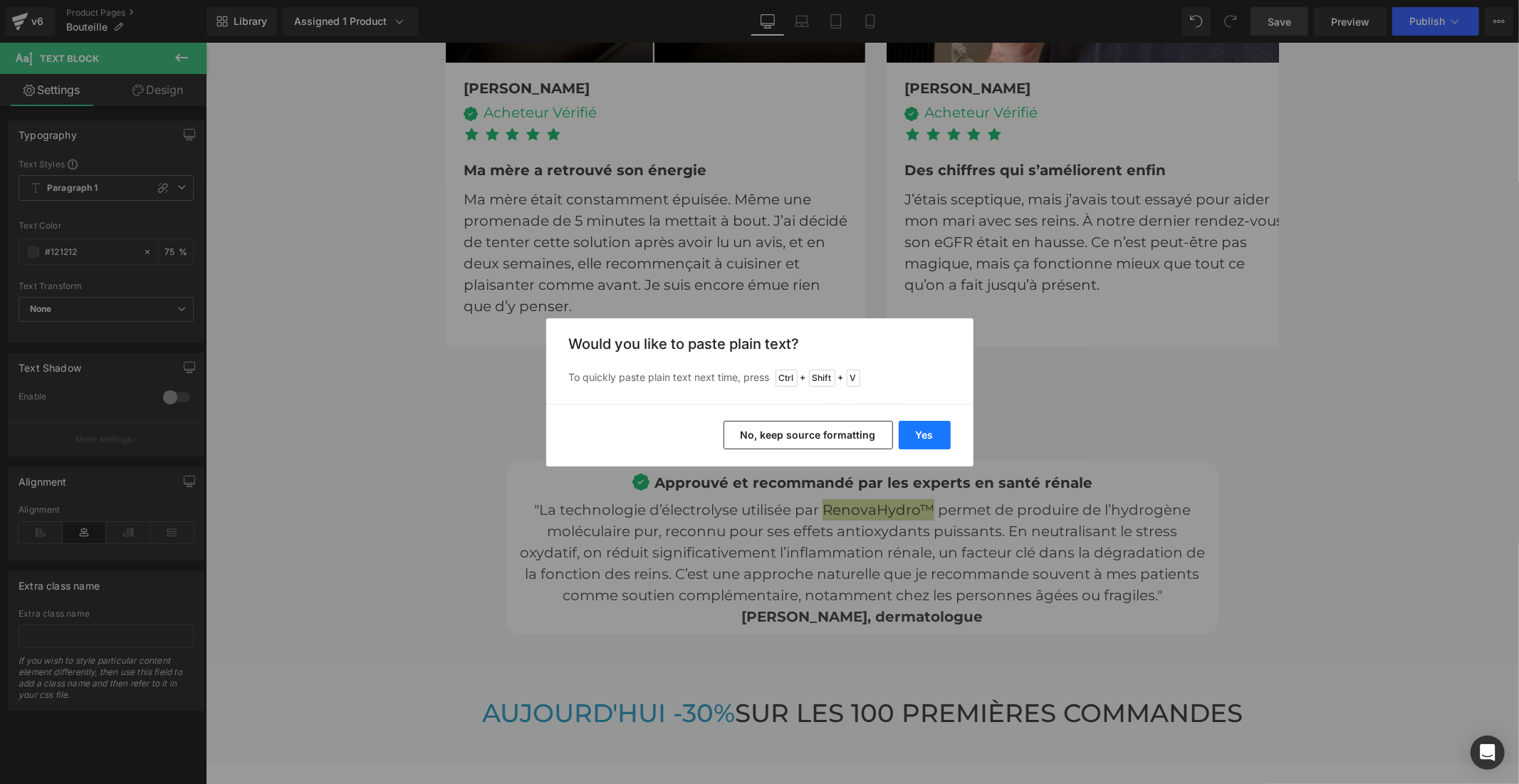
click at [944, 433] on button "Yes" at bounding box center [924, 435] width 52 height 29
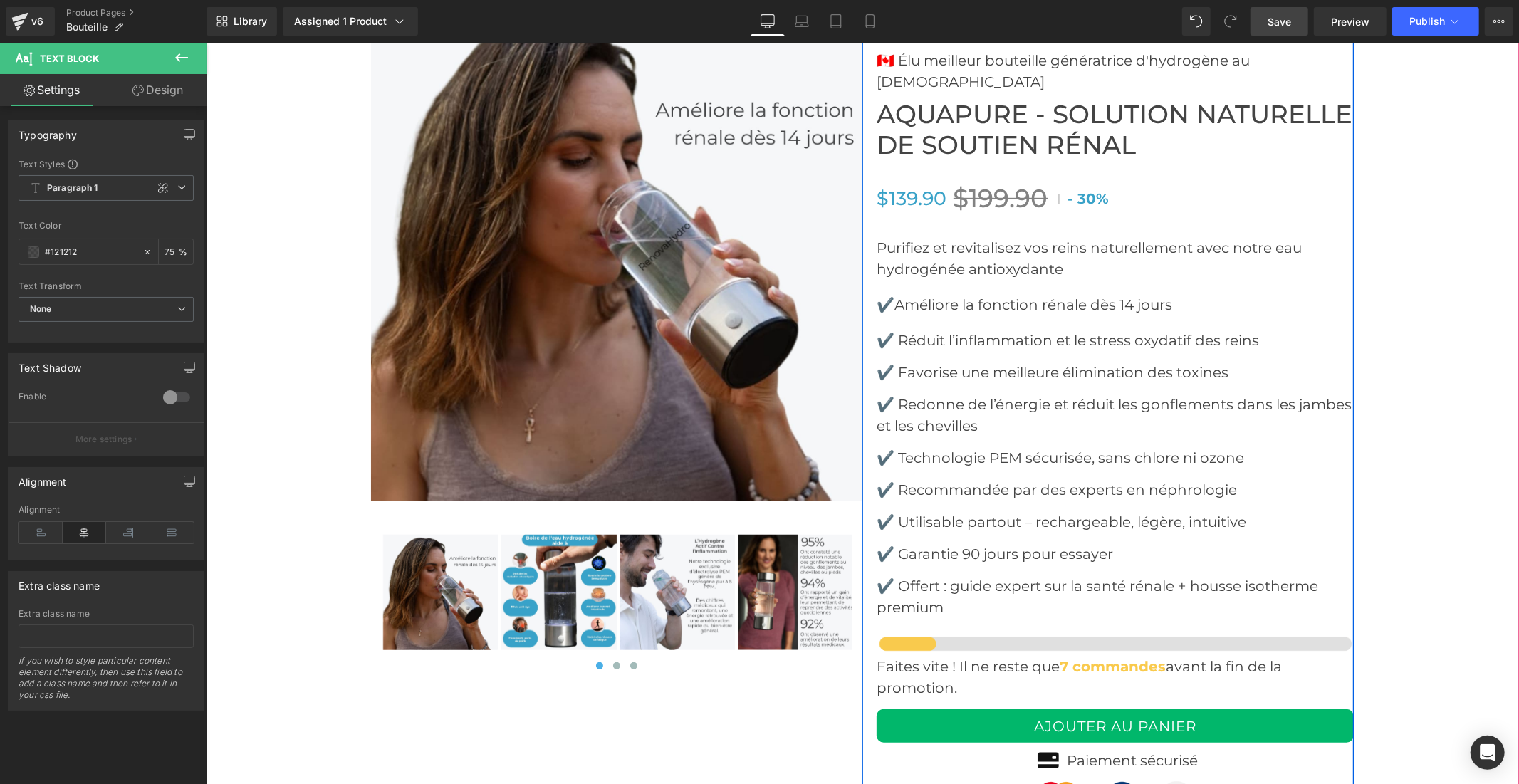
scroll to position [5299, 0]
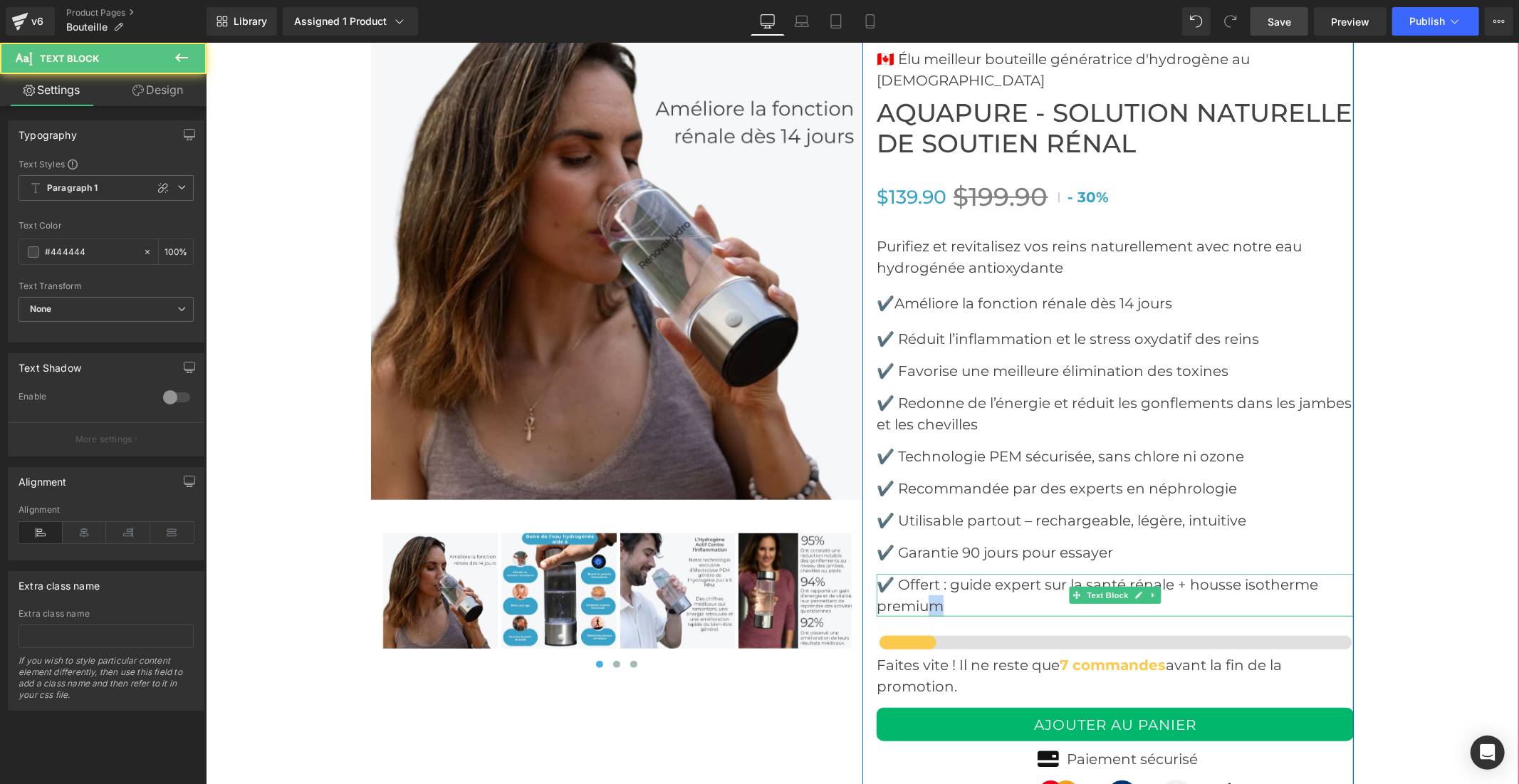
drag, startPoint x: 946, startPoint y: 581, endPoint x: 917, endPoint y: 572, distance: 30.4
click at [917, 573] on p "✔️ Offert : guide expert sur la santé rénale + housse isotherme premium" at bounding box center [1114, 594] width 477 height 42
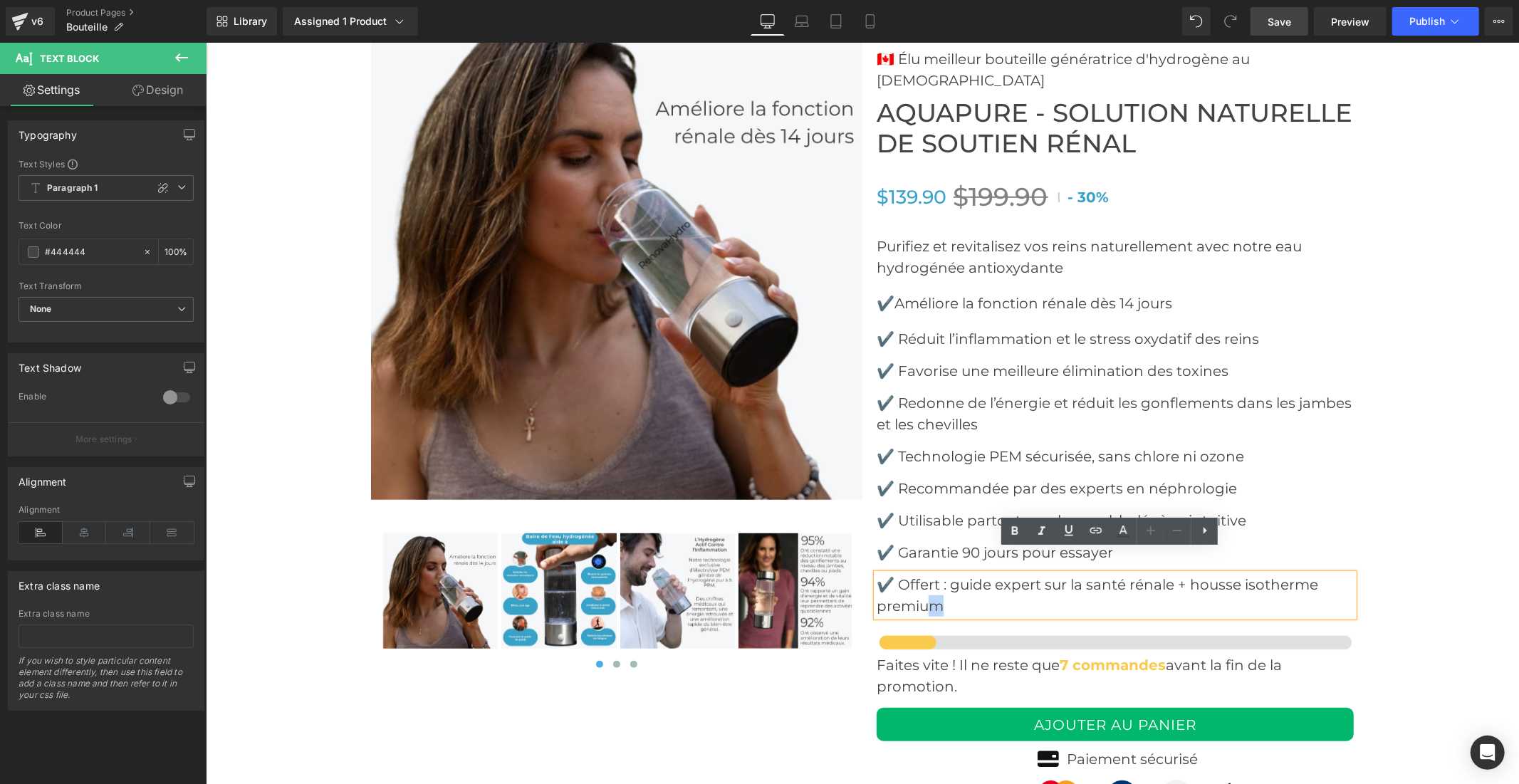
click at [1257, 515] on div "Icon Icon Icon Icon Icon Icon List Hoz (5624 avis)-Noté excellent Text Block" at bounding box center [1114, 504] width 477 height 965
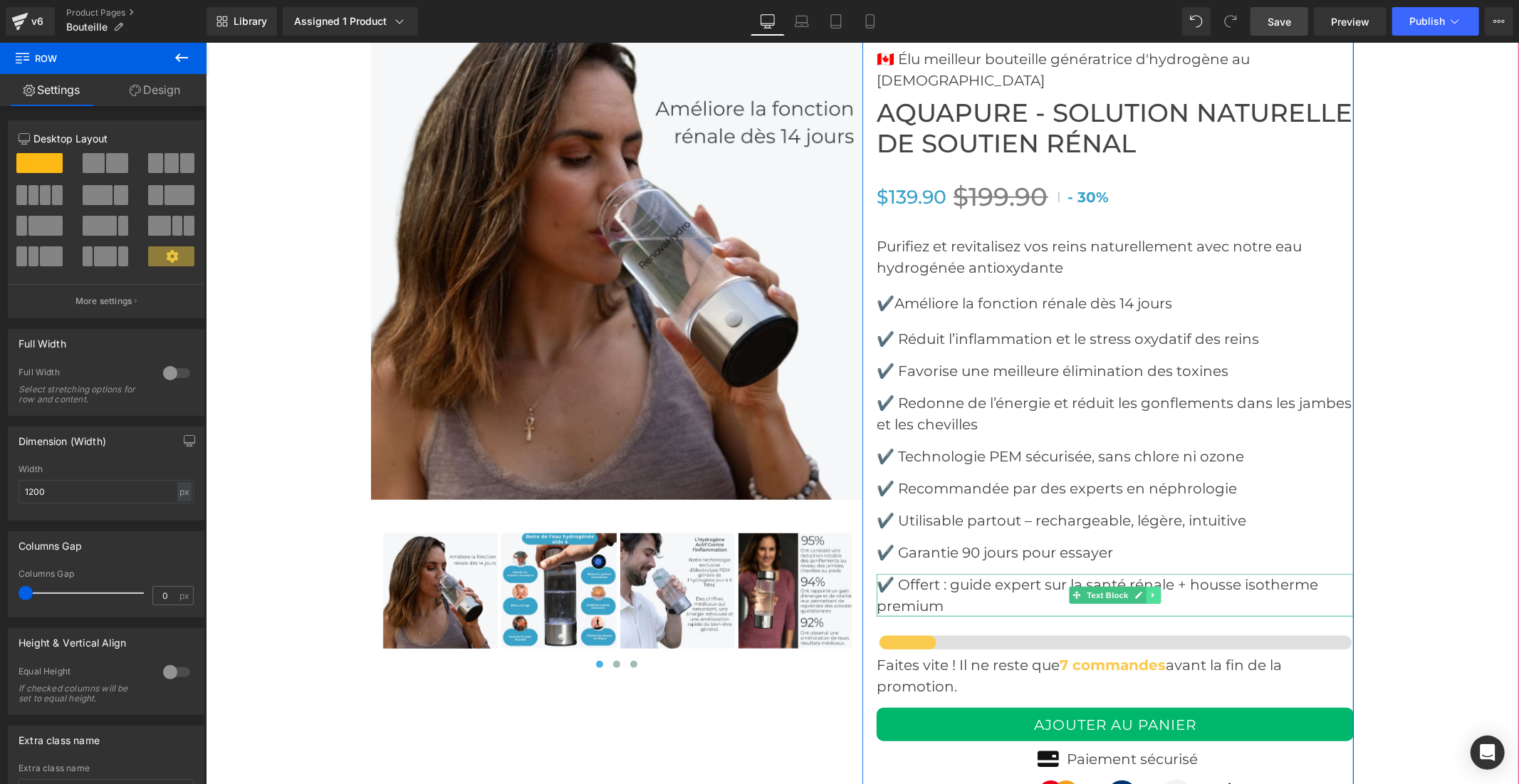
click at [1148, 591] on icon at bounding box center [1152, 595] width 8 height 8
click at [1157, 591] on icon at bounding box center [1160, 594] width 8 height 8
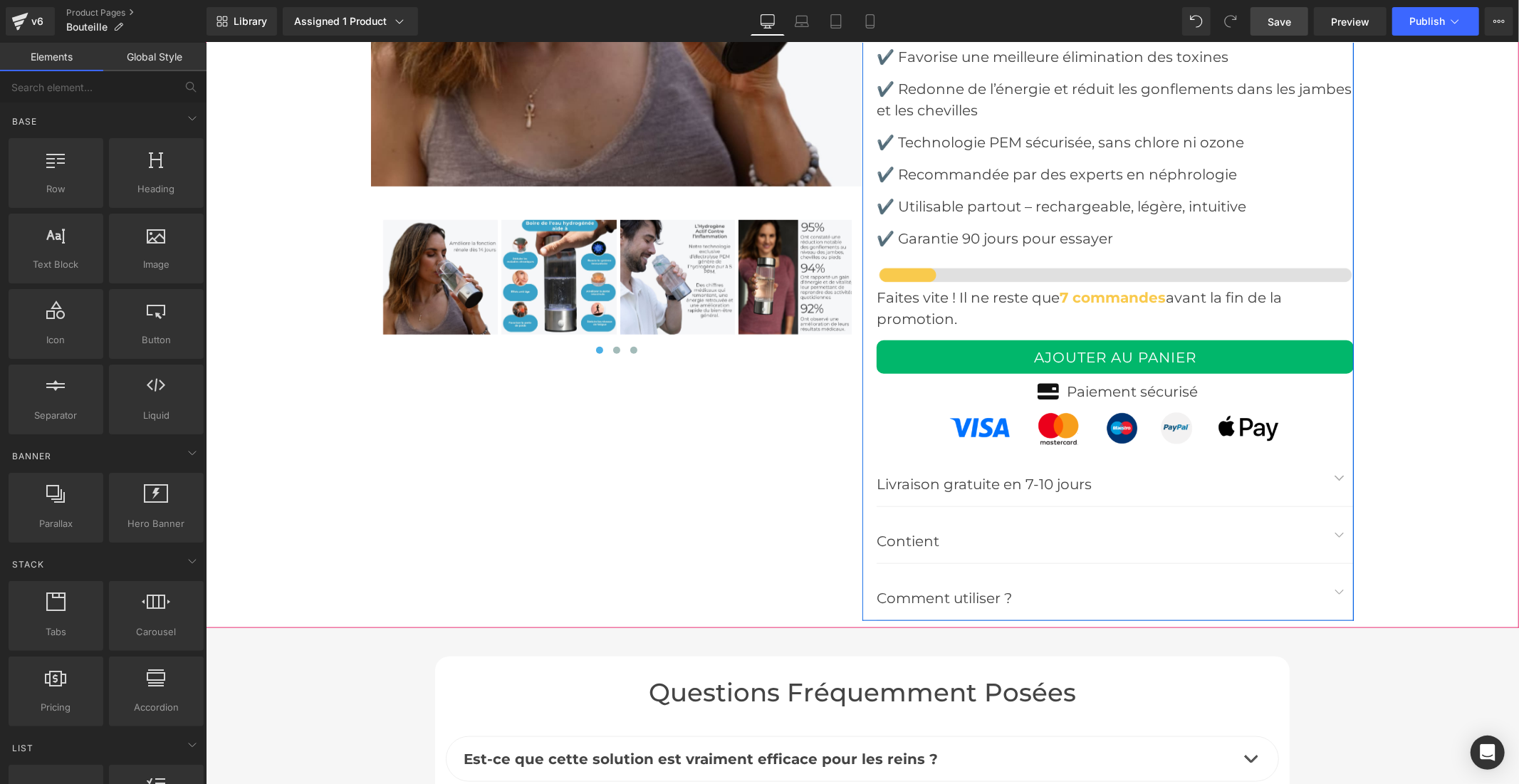
scroll to position [5559, 0]
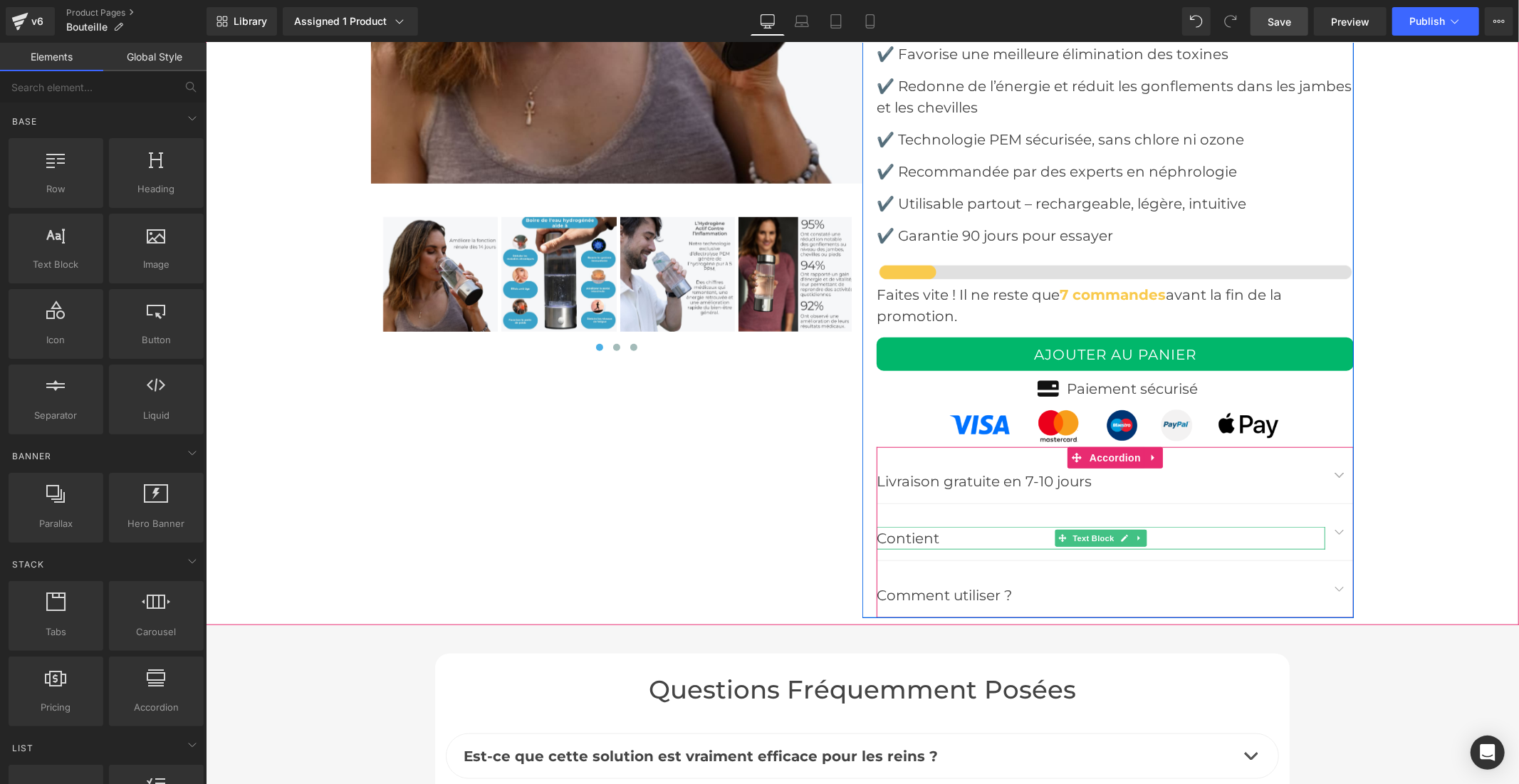
click at [1010, 526] on p "Contient" at bounding box center [1100, 537] width 449 height 23
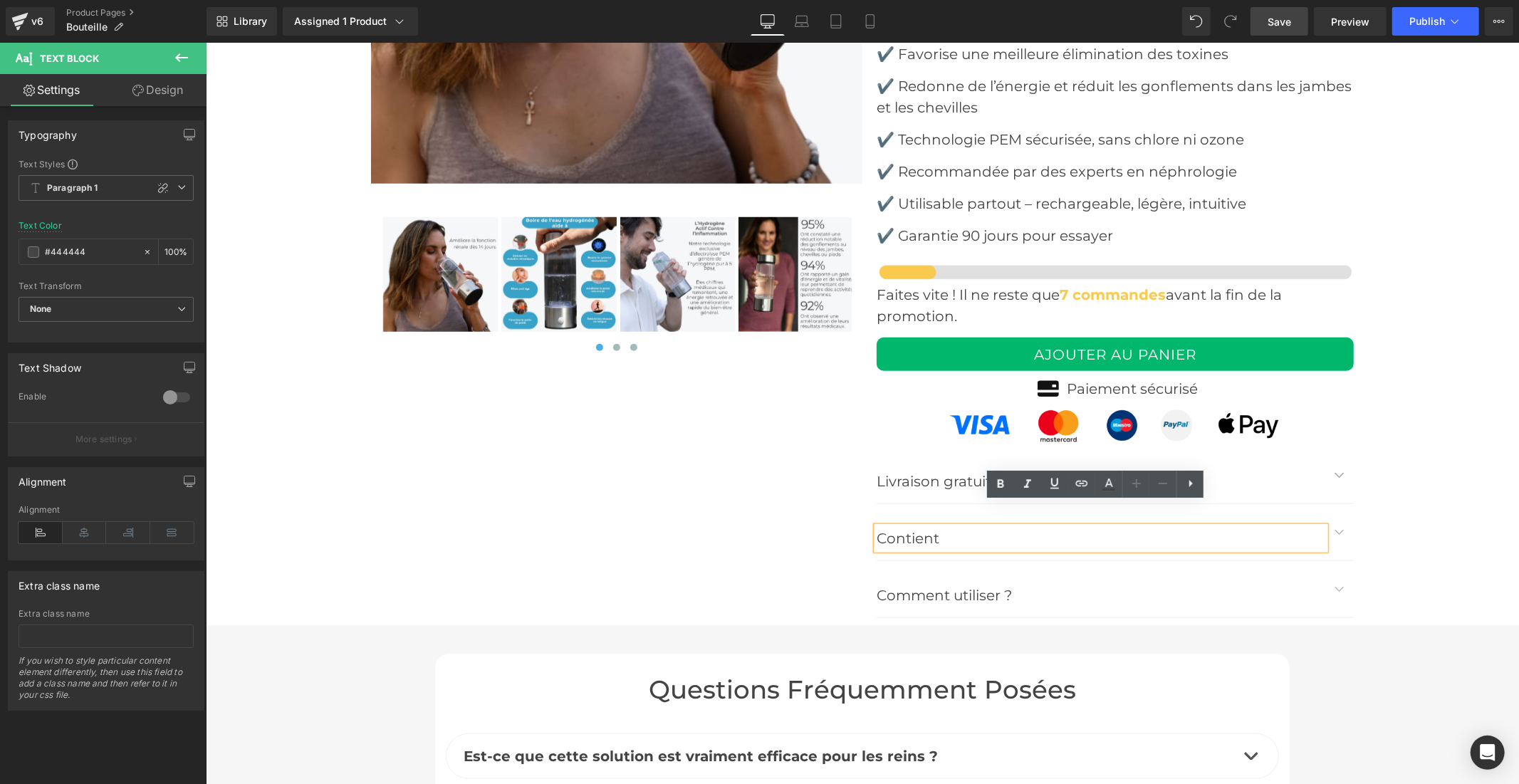
click at [1333, 509] on button "button" at bounding box center [1339, 531] width 29 height 56
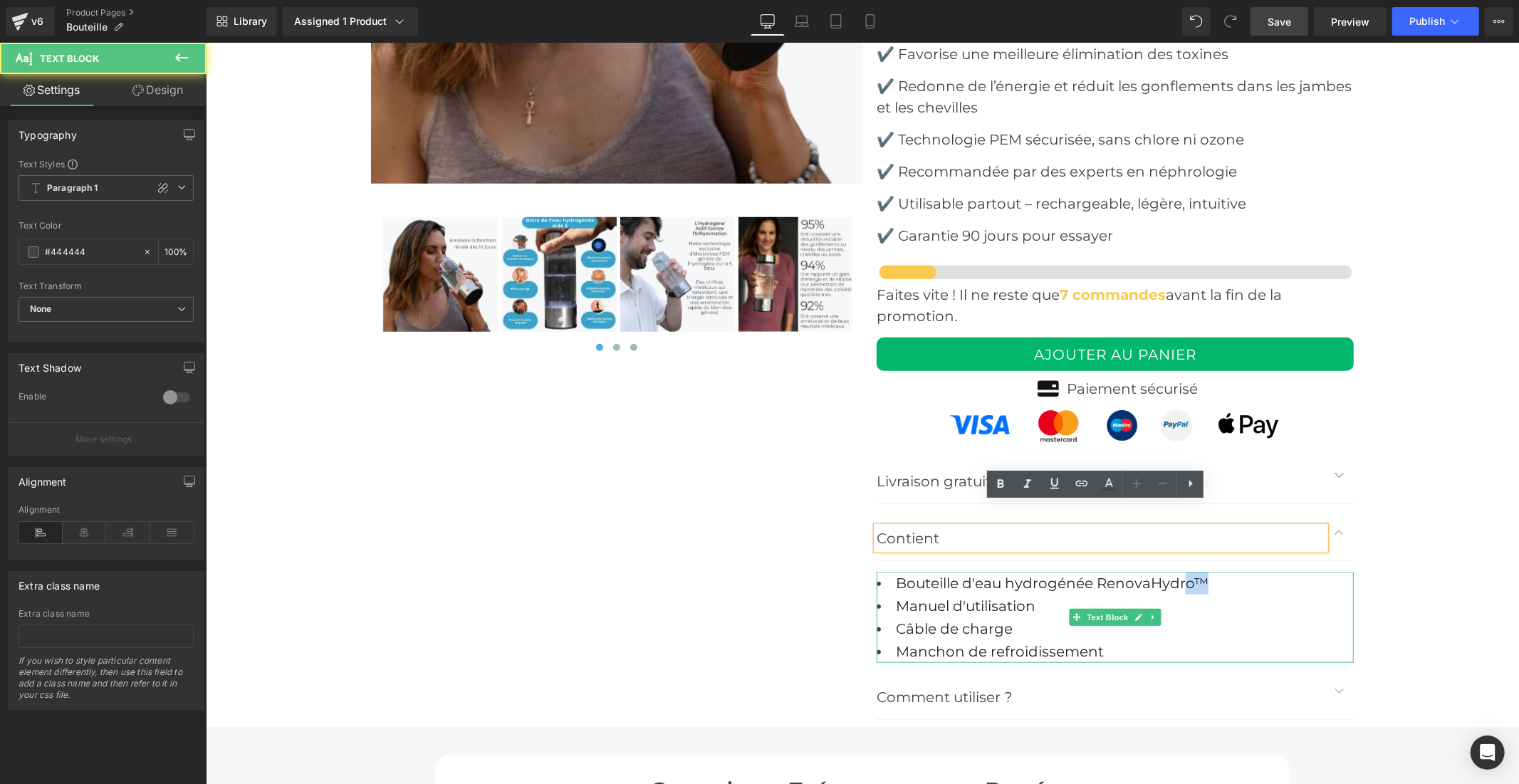
drag, startPoint x: 1203, startPoint y: 556, endPoint x: 1180, endPoint y: 557, distance: 23.0
click at [1180, 571] on li "Bouteille d'eau hydrogénée RenovaHydro™" at bounding box center [1114, 582] width 477 height 23
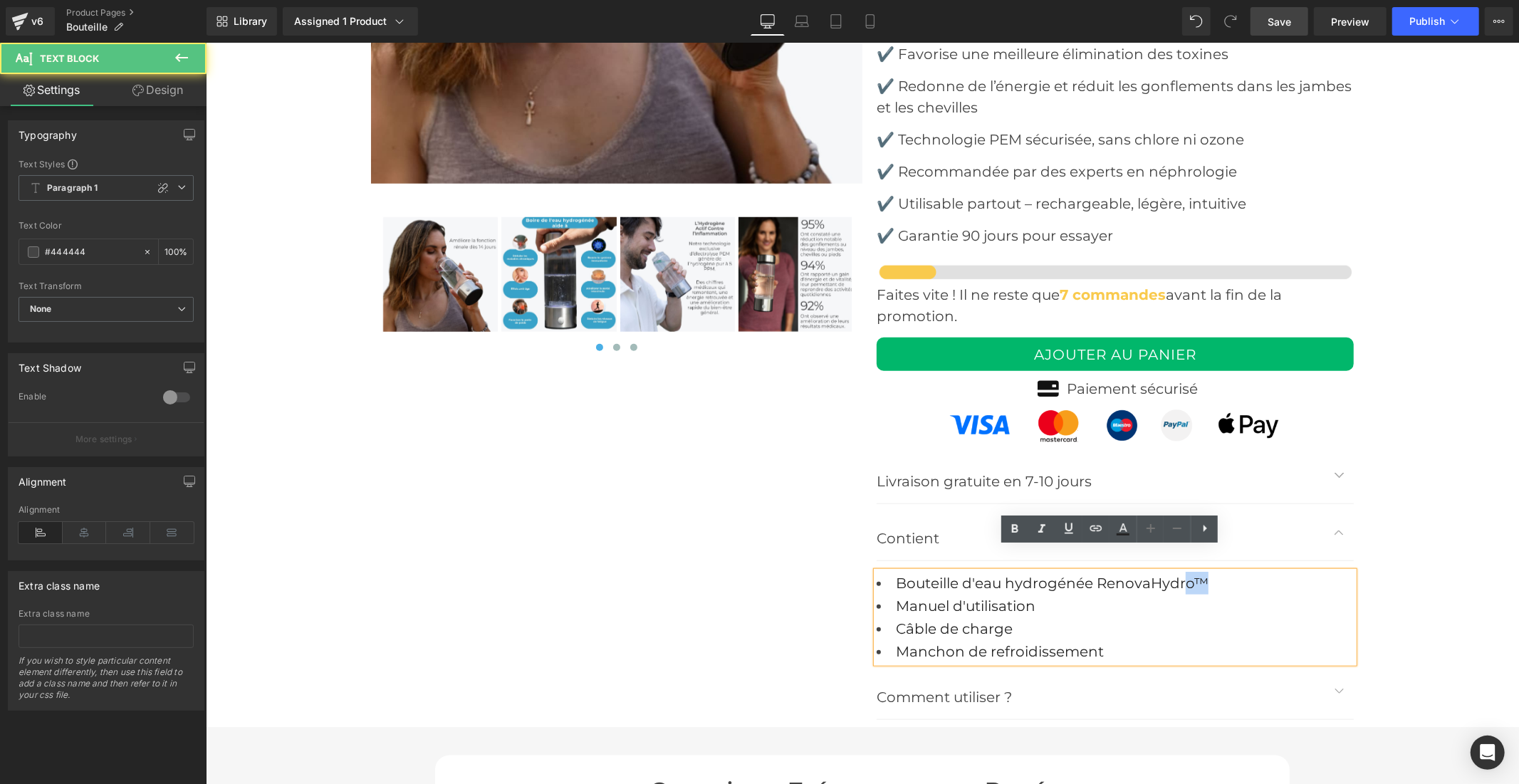
click at [1205, 571] on li "Bouteille d'eau hydrogénée RenovaHydro™" at bounding box center [1114, 582] width 477 height 23
drag, startPoint x: 1205, startPoint y: 553, endPoint x: 1106, endPoint y: 551, distance: 99.0
click at [1106, 571] on li "Bouteille d'eau hydrogénée RenovaHydro™" at bounding box center [1114, 582] width 477 height 23
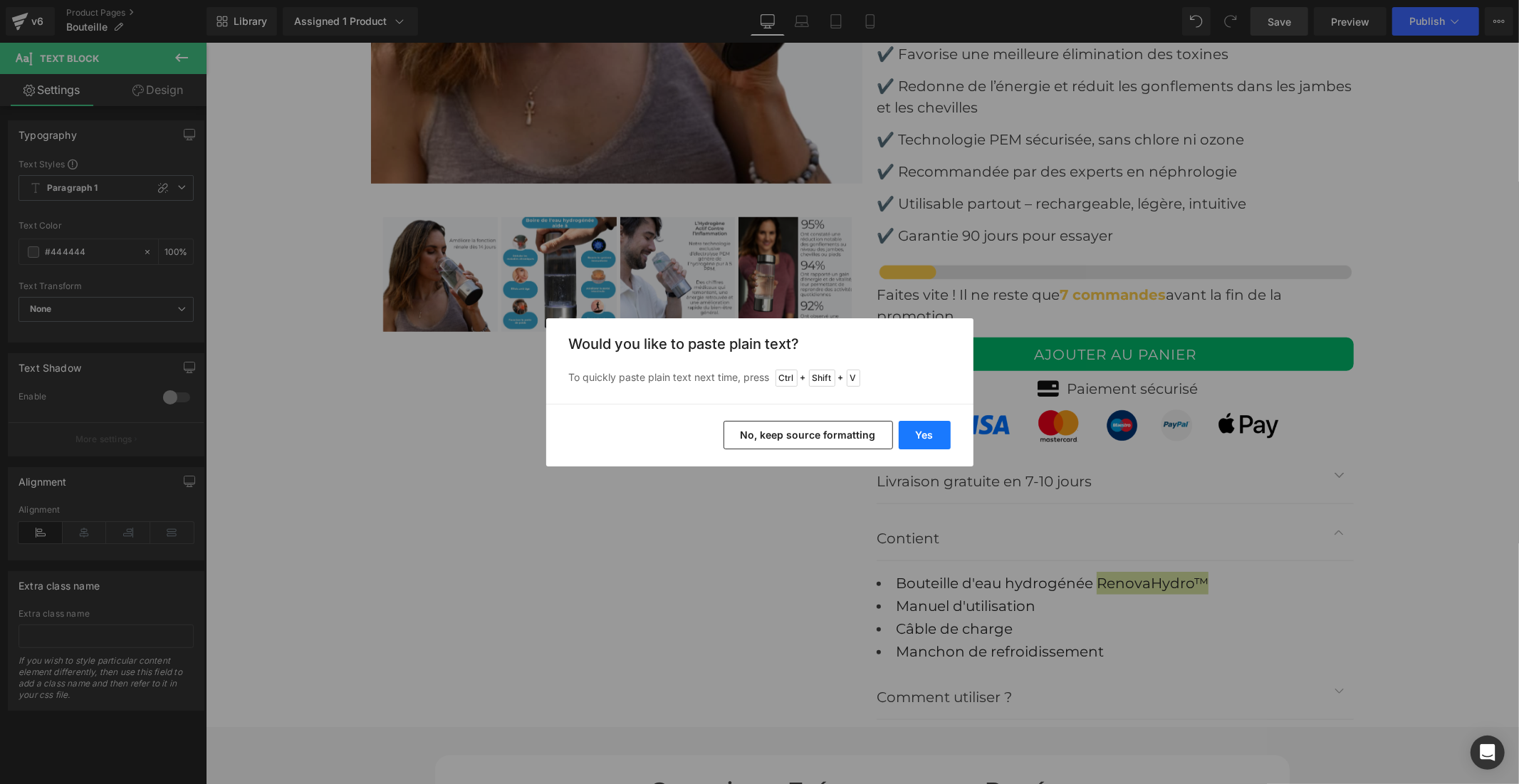
click at [927, 431] on button "Yes" at bounding box center [924, 435] width 52 height 29
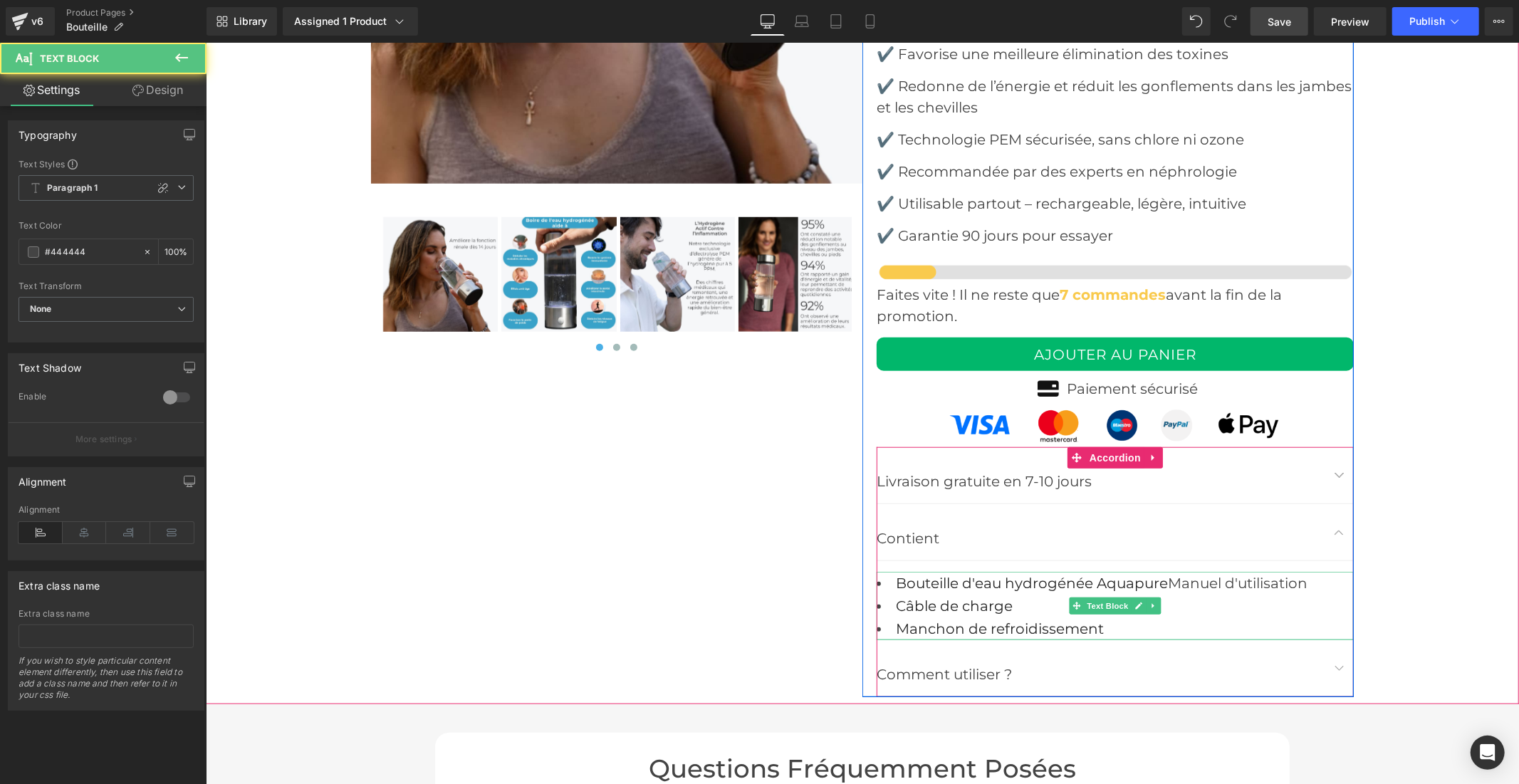
click at [1163, 571] on li "Bouteille d'eau hydrogénée Aquapure Manuel d'utilisation" at bounding box center [1114, 582] width 477 height 23
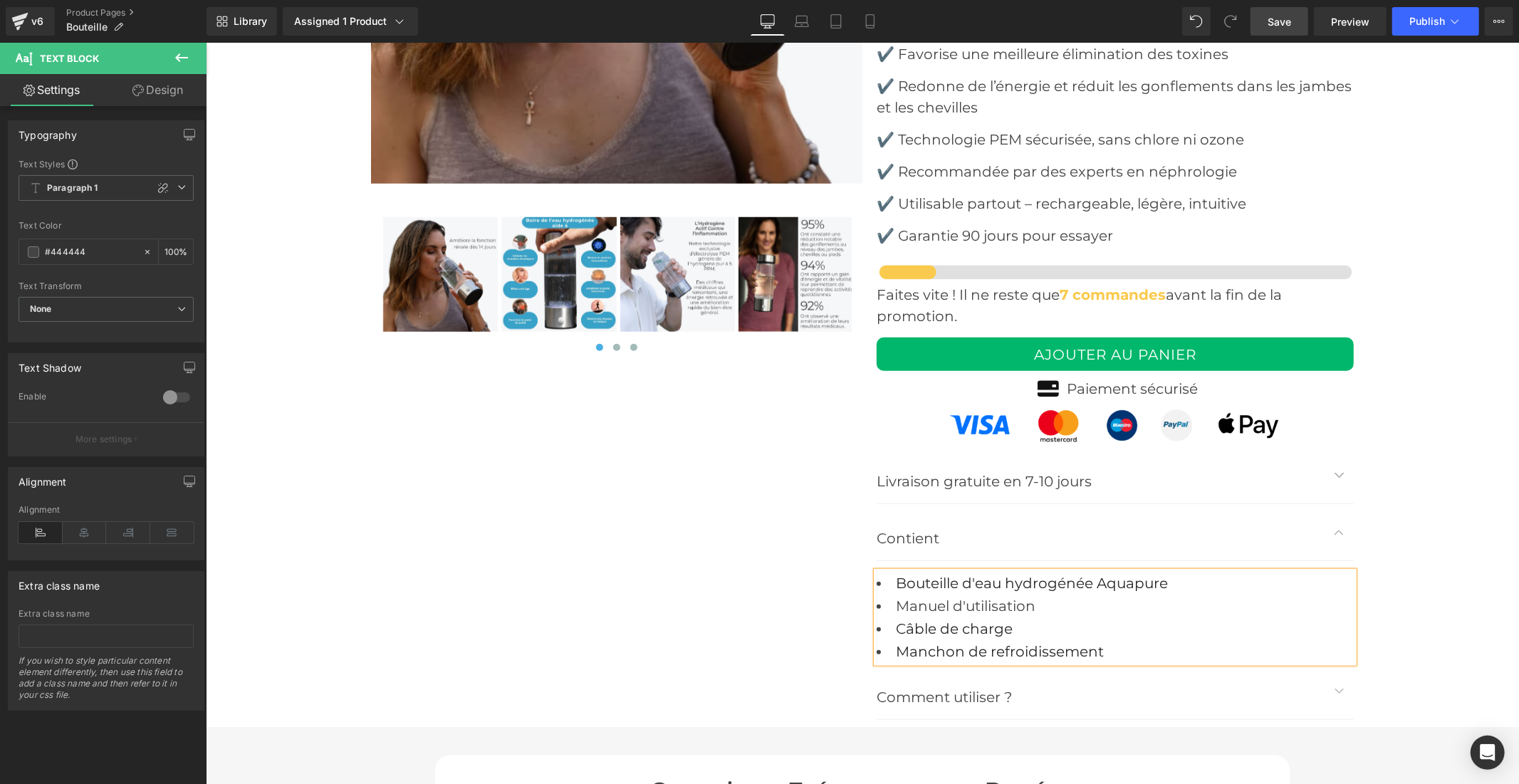
click at [1267, 29] on link "Save" at bounding box center [1279, 21] width 58 height 29
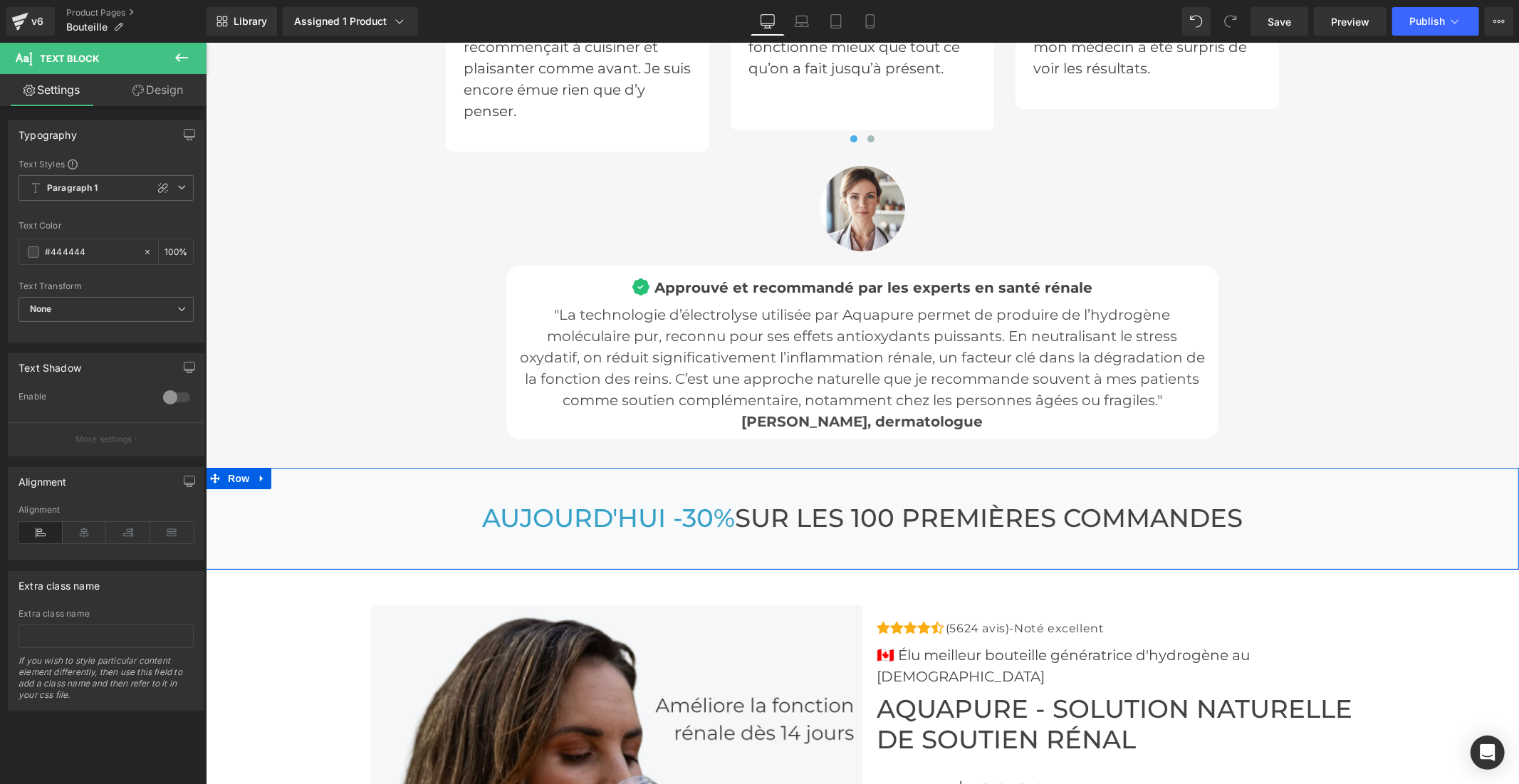
scroll to position [4373, 0]
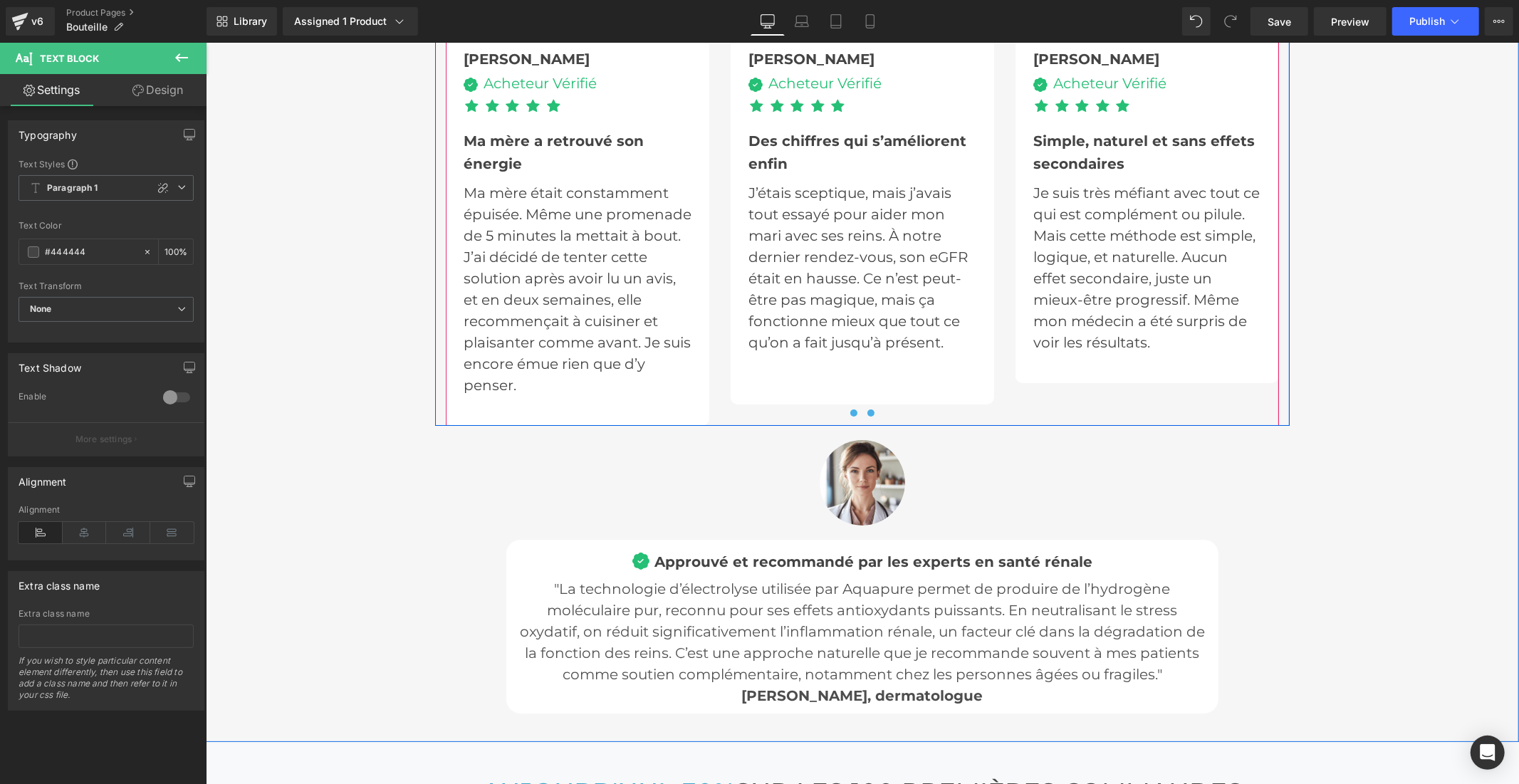
click at [866, 409] on span at bounding box center [870, 412] width 7 height 7
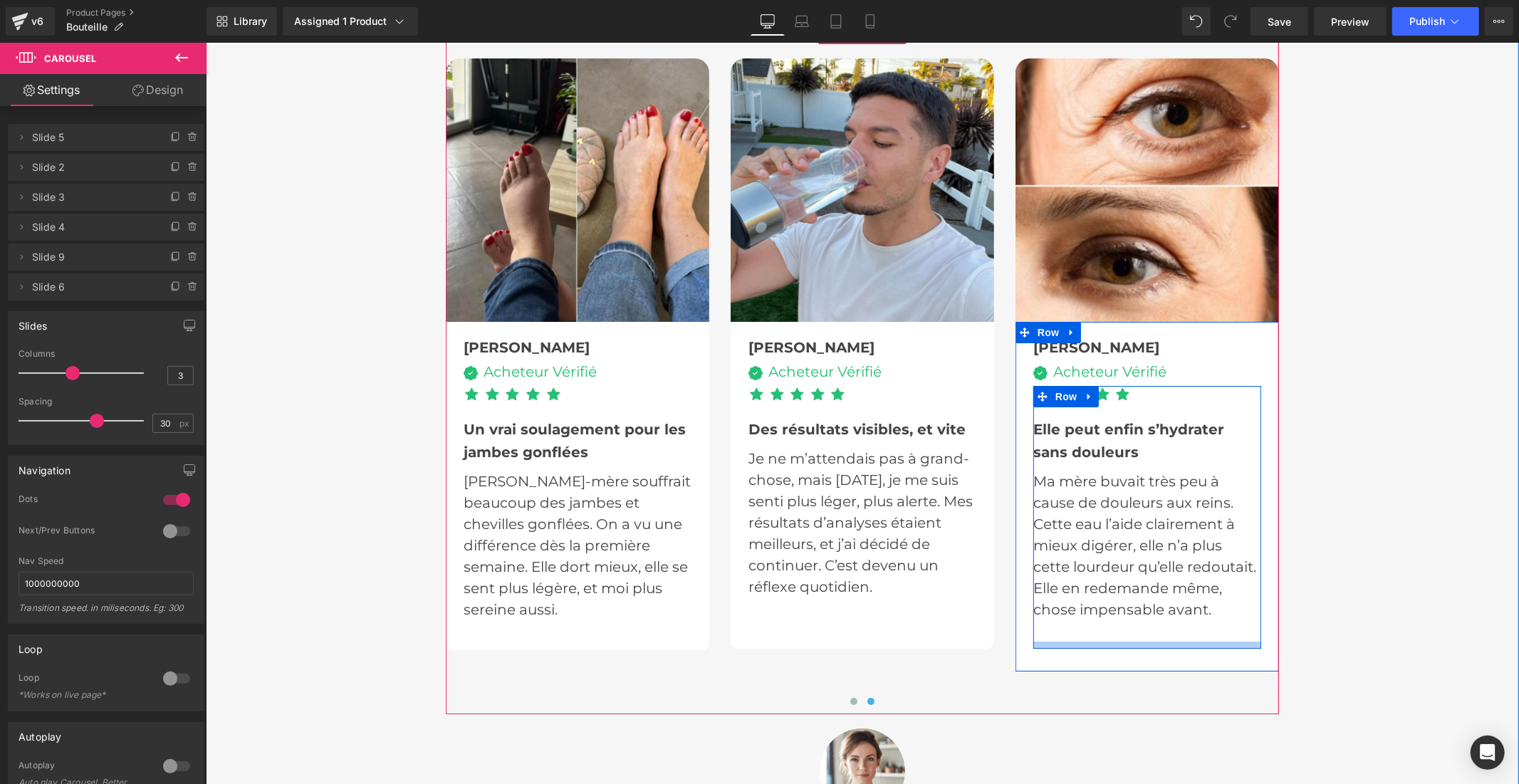
scroll to position [4057, 0]
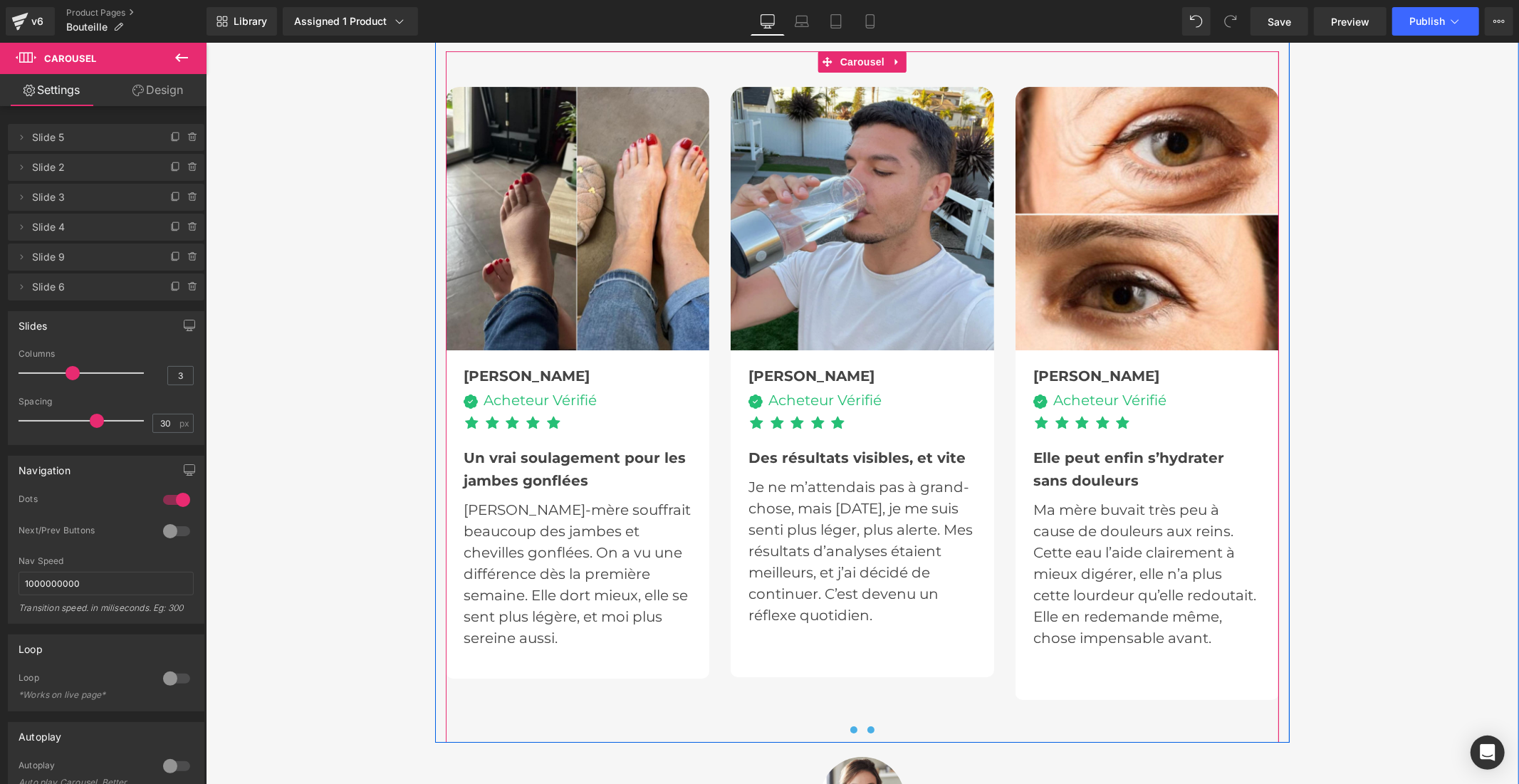
click at [845, 722] on button at bounding box center [853, 729] width 17 height 14
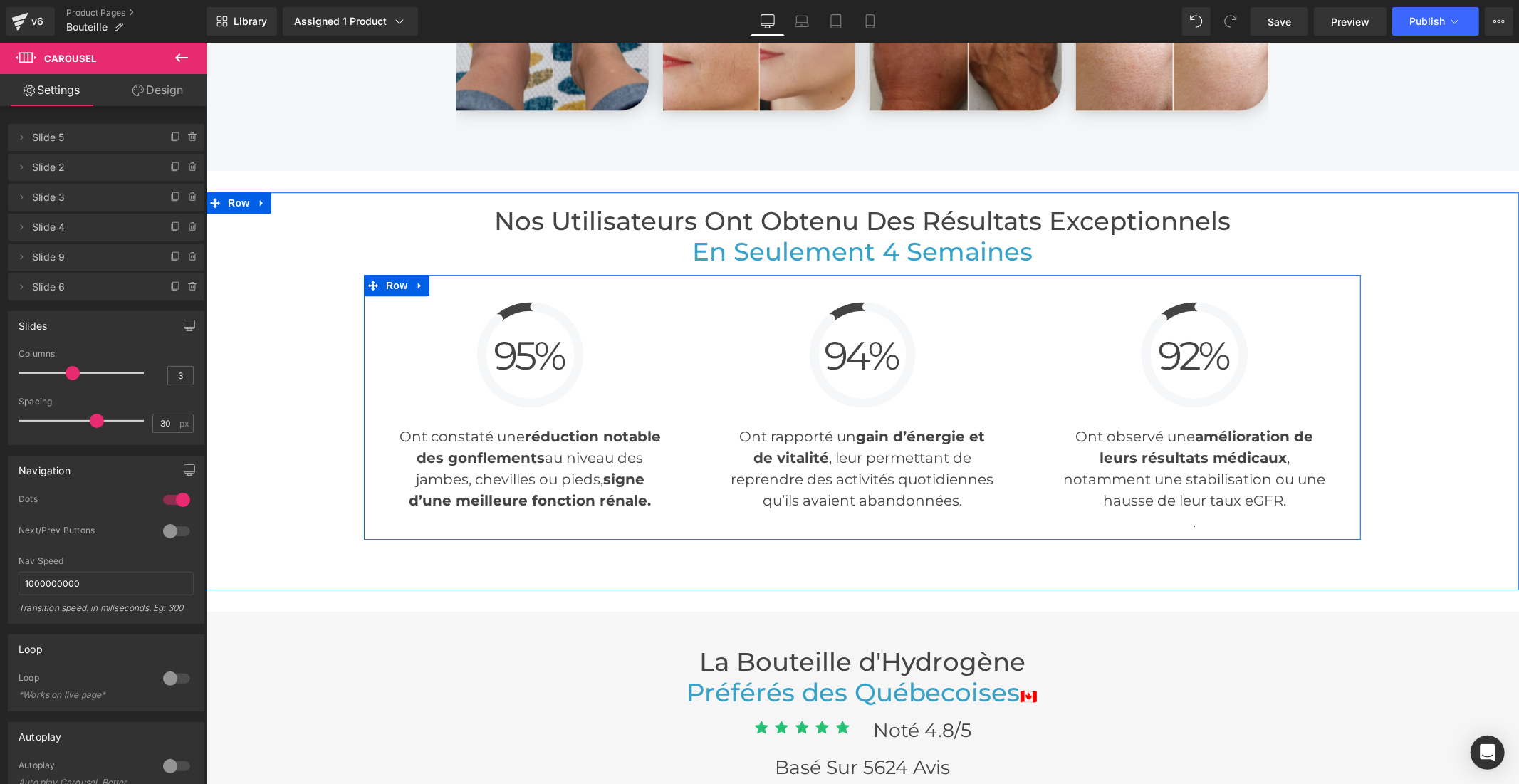
scroll to position [3186, 0]
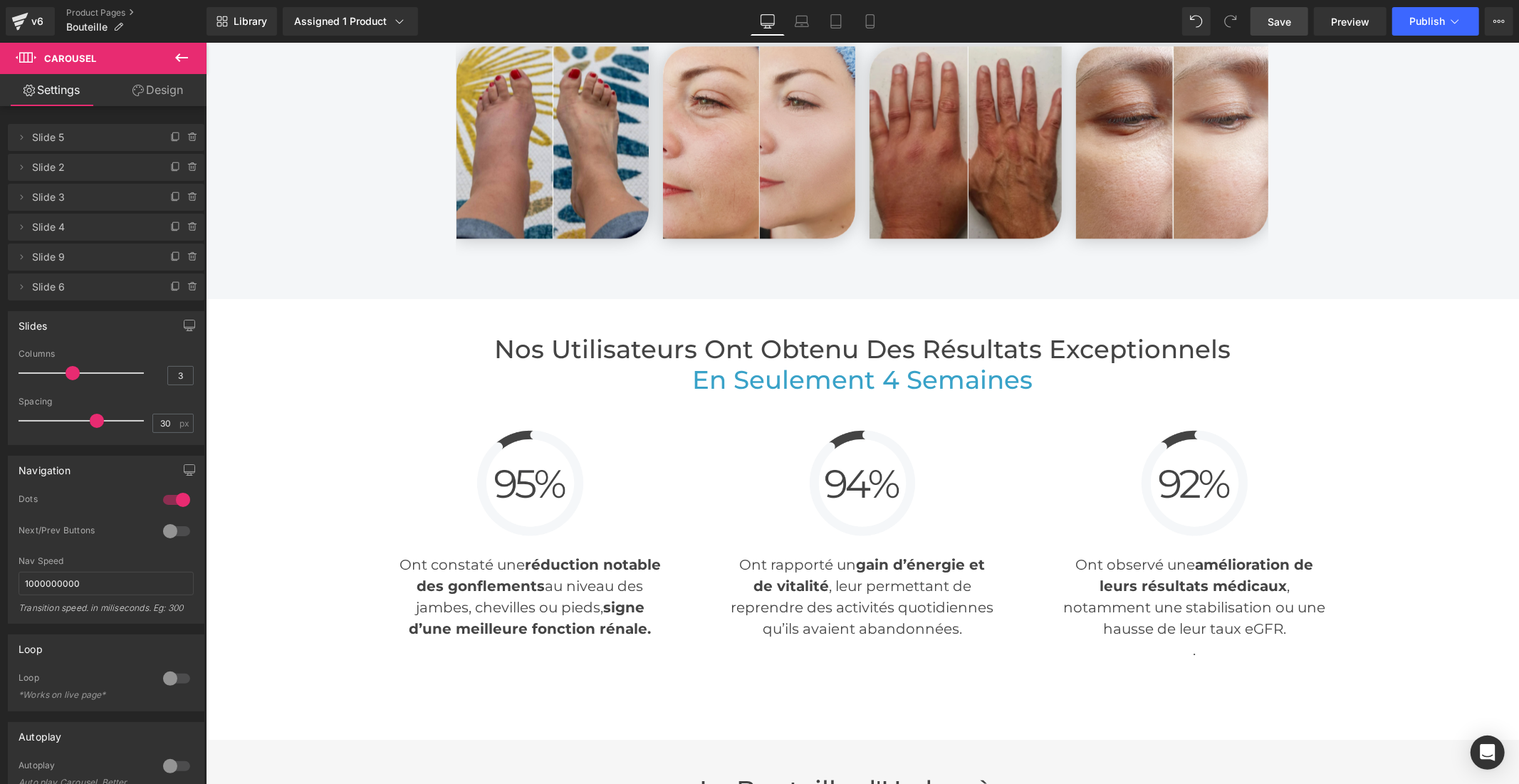
click at [1275, 20] on span "Save" at bounding box center [1279, 22] width 24 height 15
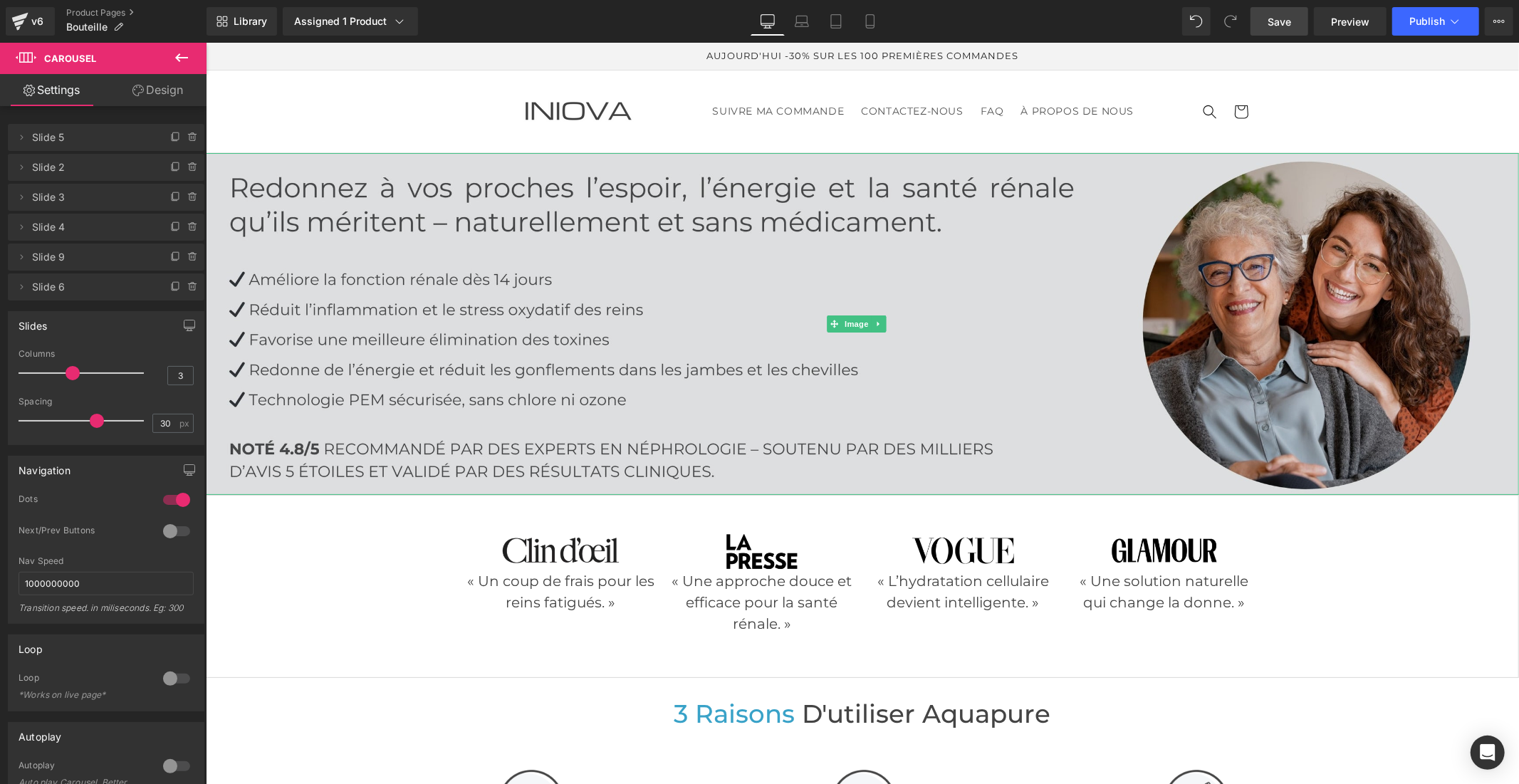
scroll to position [237, 0]
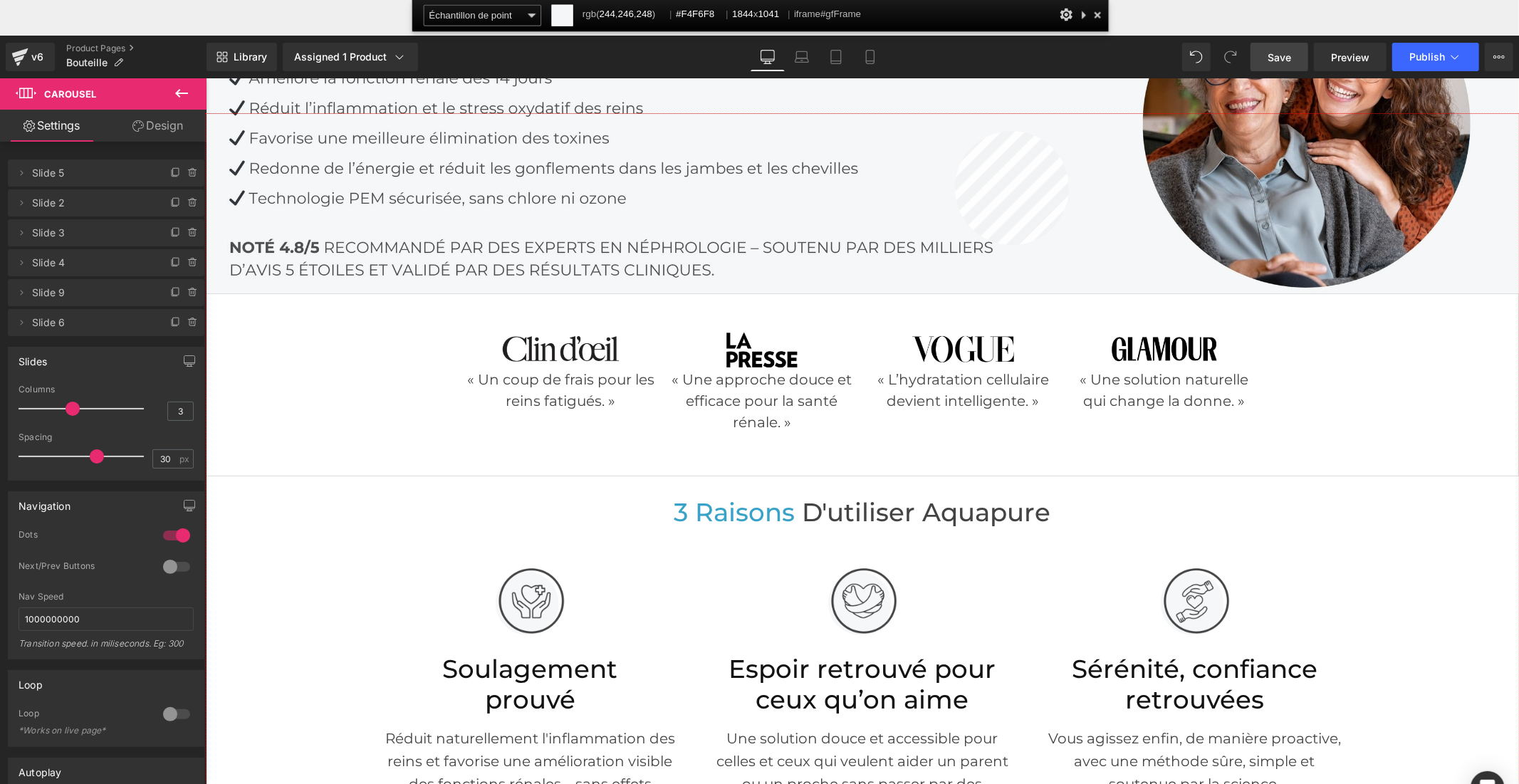
click at [954, 132] on div at bounding box center [861, 484] width 1313 height 741
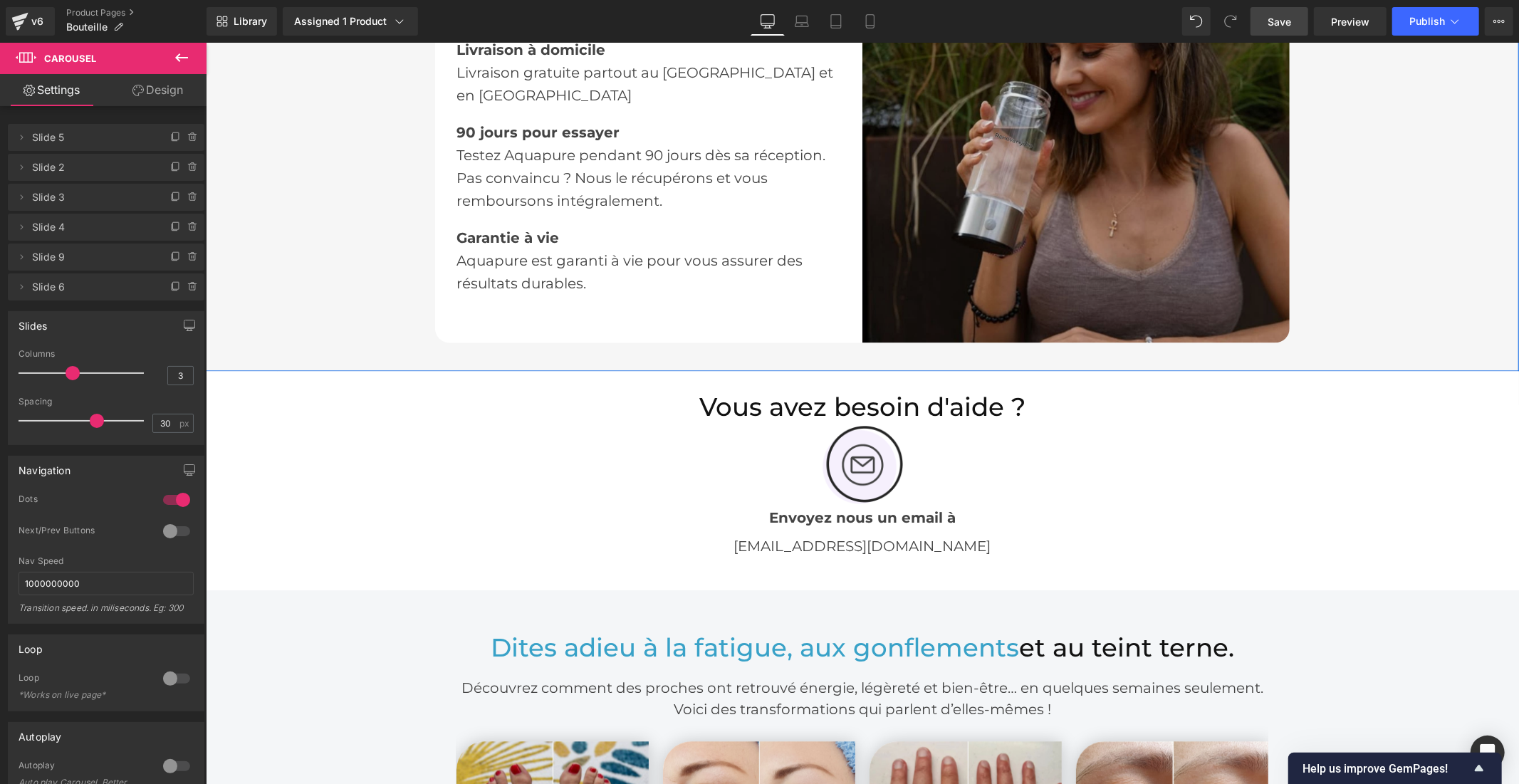
scroll to position [2610, 0]
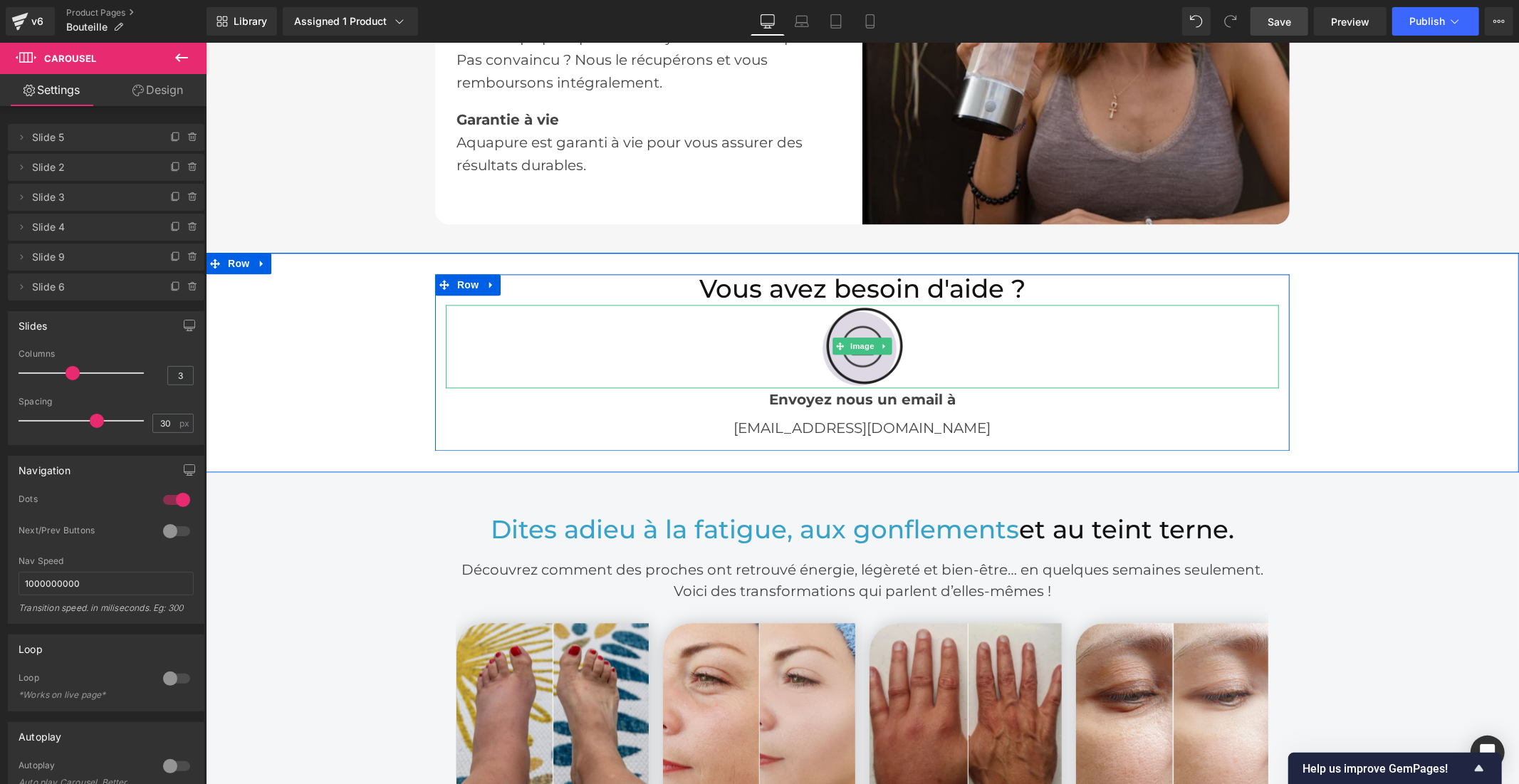
click at [861, 365] on img at bounding box center [862, 345] width 83 height 83
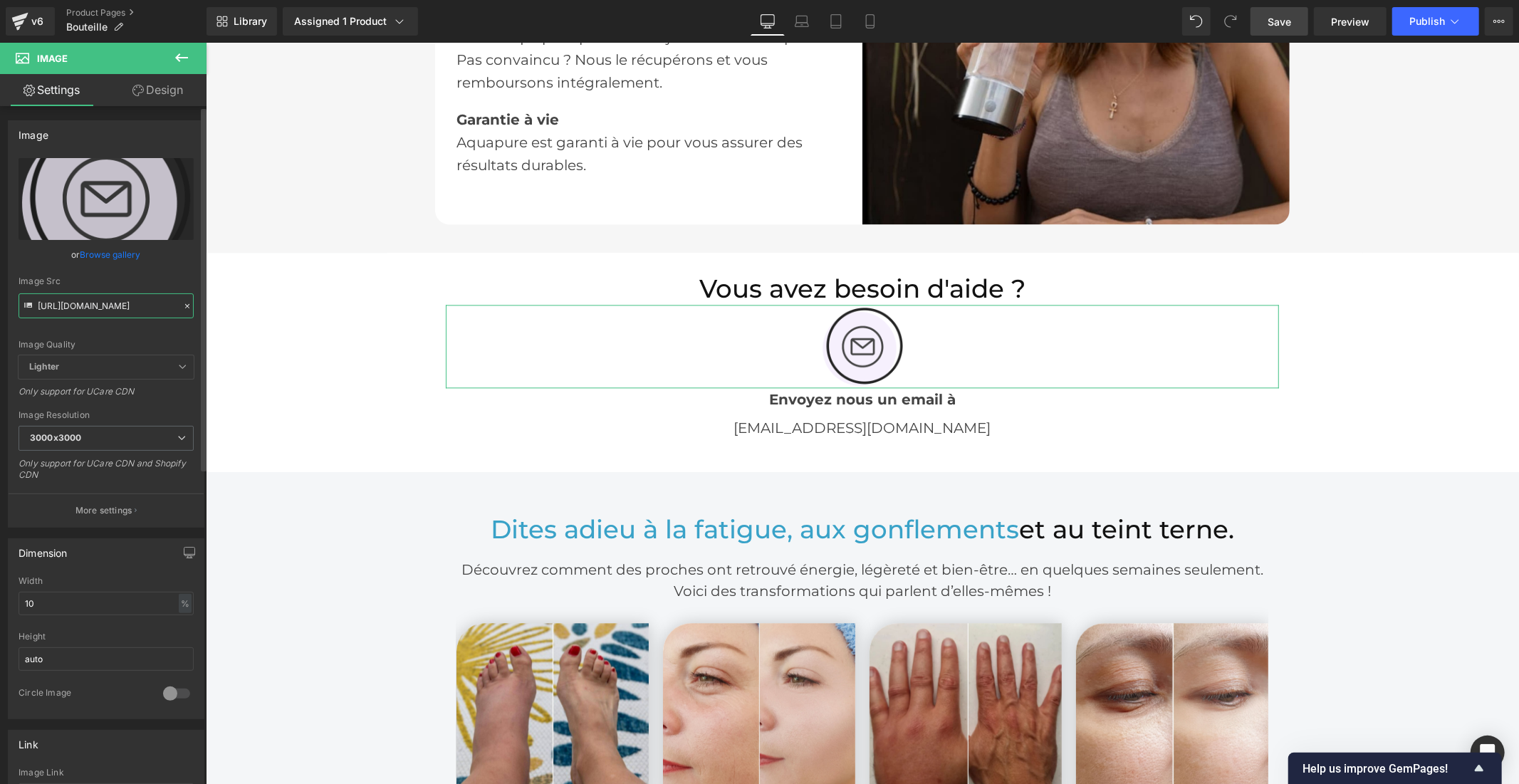
click at [116, 303] on input "[URL][DOMAIN_NAME]" at bounding box center [106, 305] width 175 height 25
type input "[URL][DOMAIN_NAME]"
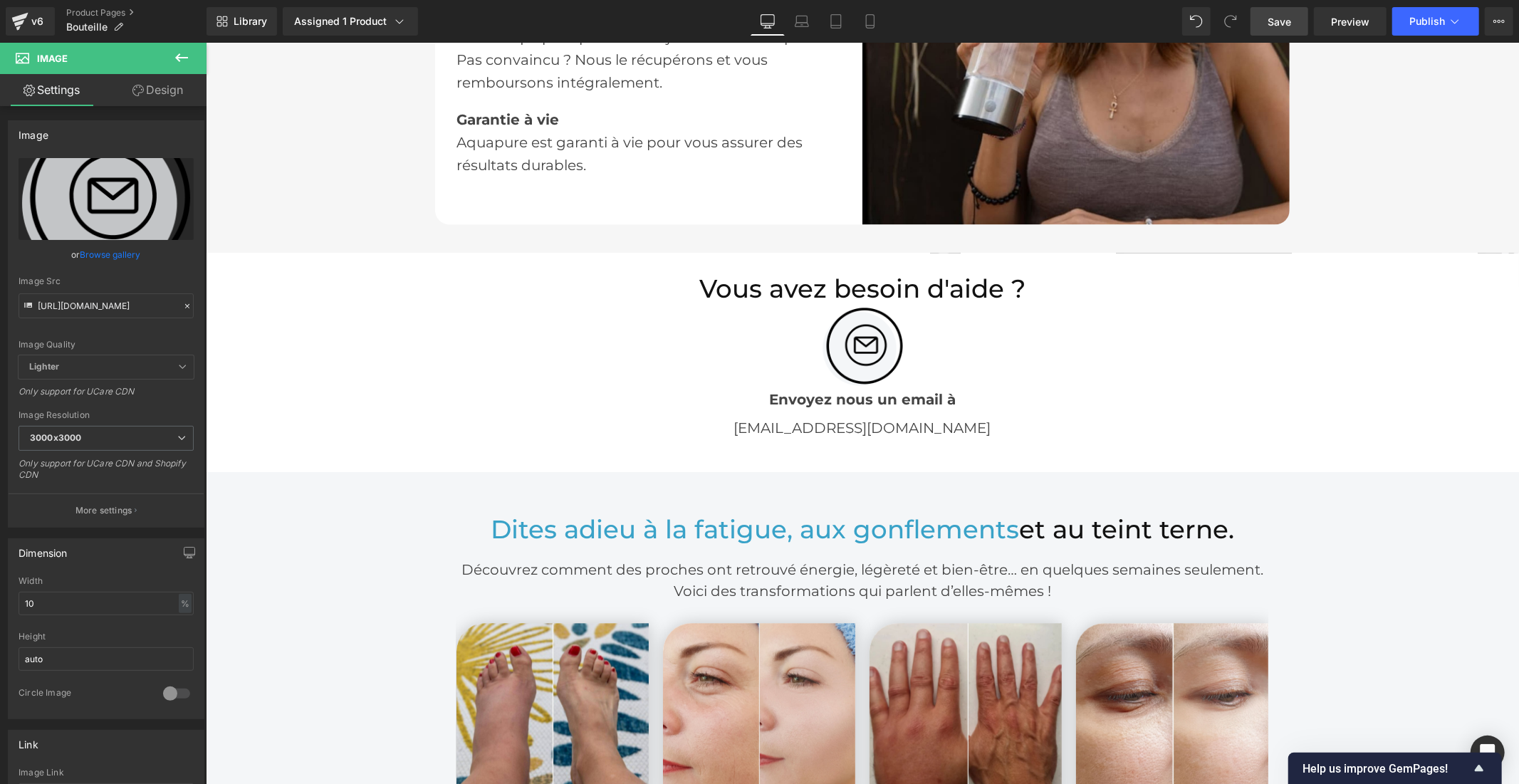
click at [1286, 25] on span "Save" at bounding box center [1279, 22] width 24 height 15
click at [1258, 23] on link "Save" at bounding box center [1279, 21] width 58 height 29
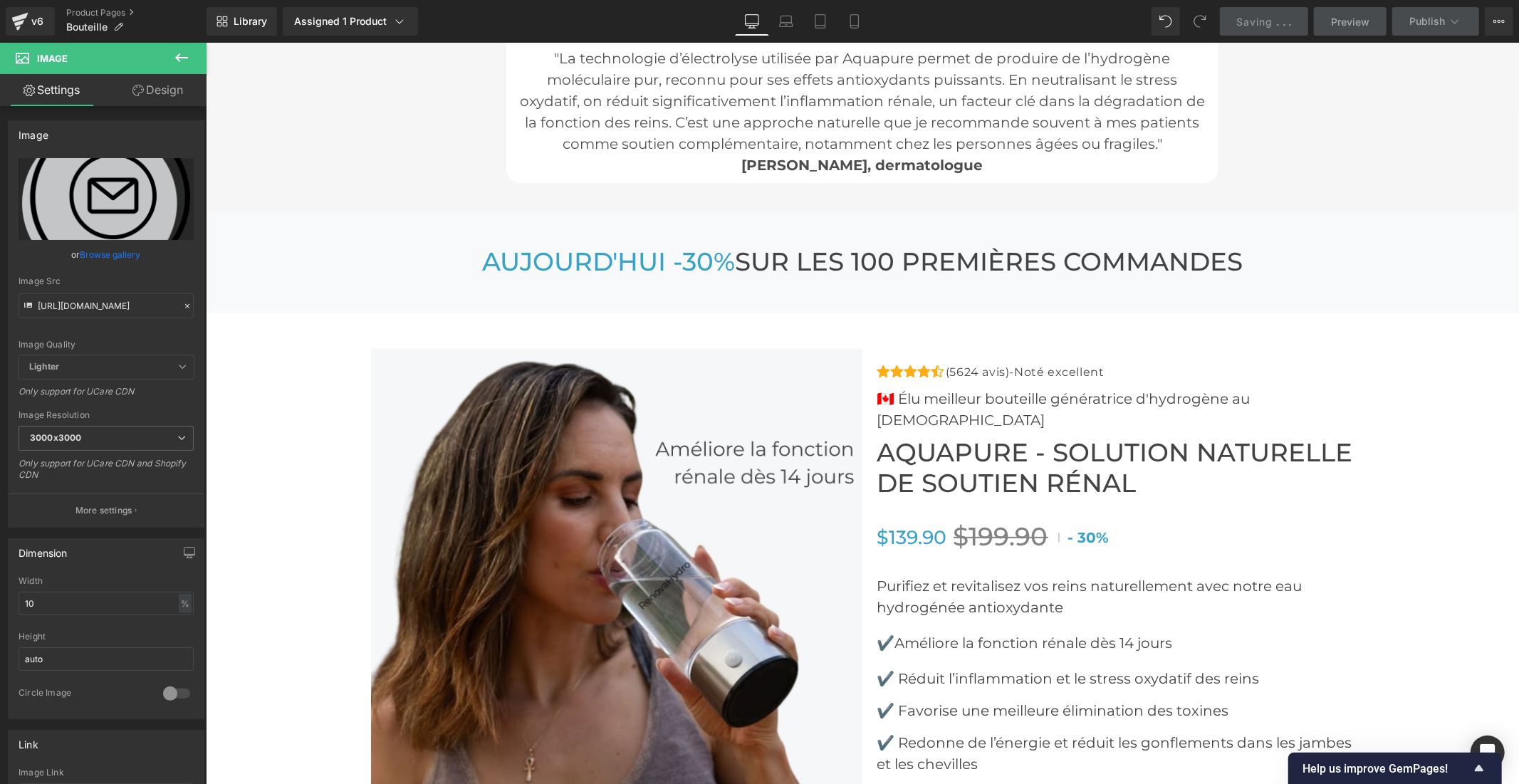
scroll to position [5299, 0]
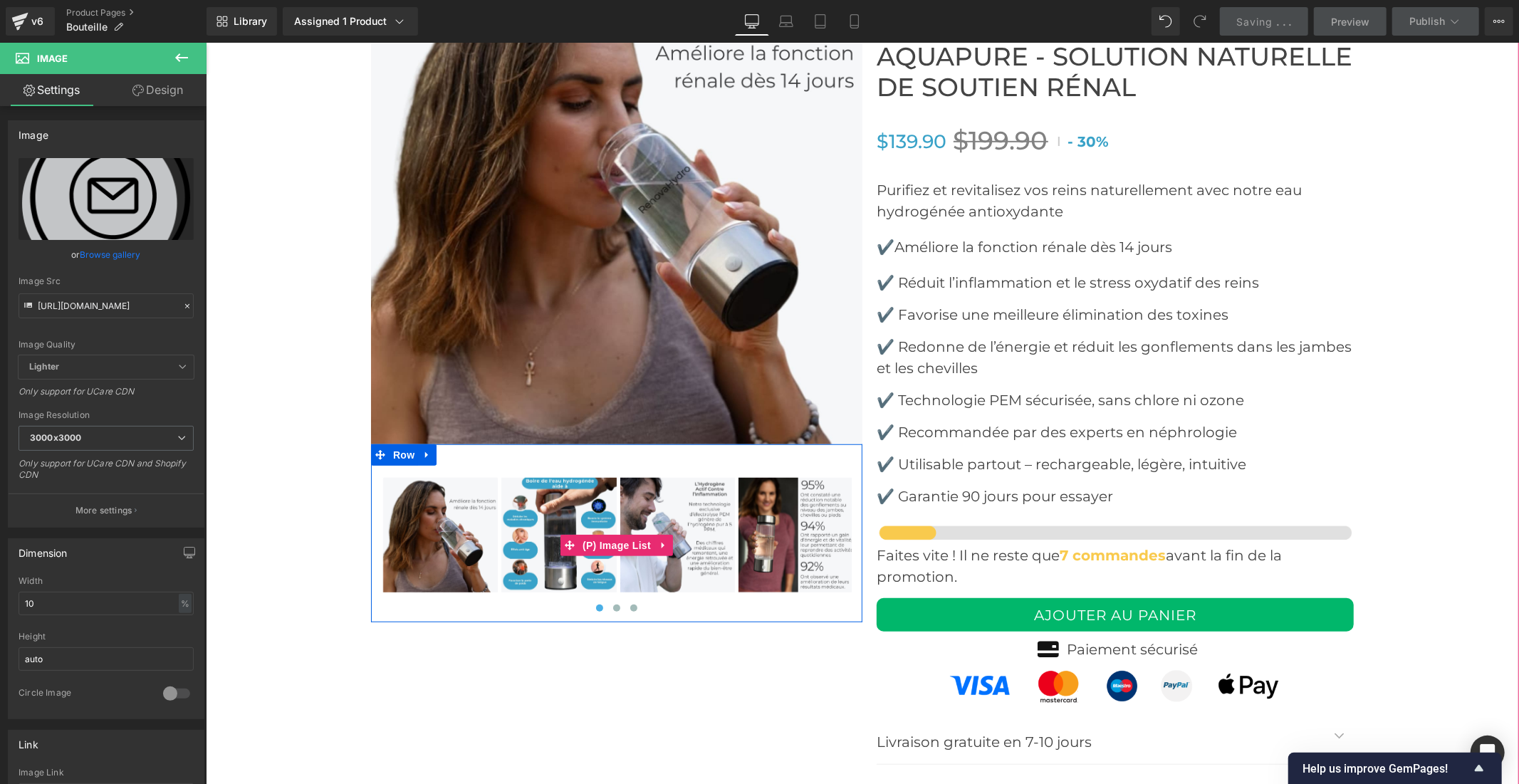
click at [665, 510] on img at bounding box center [676, 534] width 115 height 115
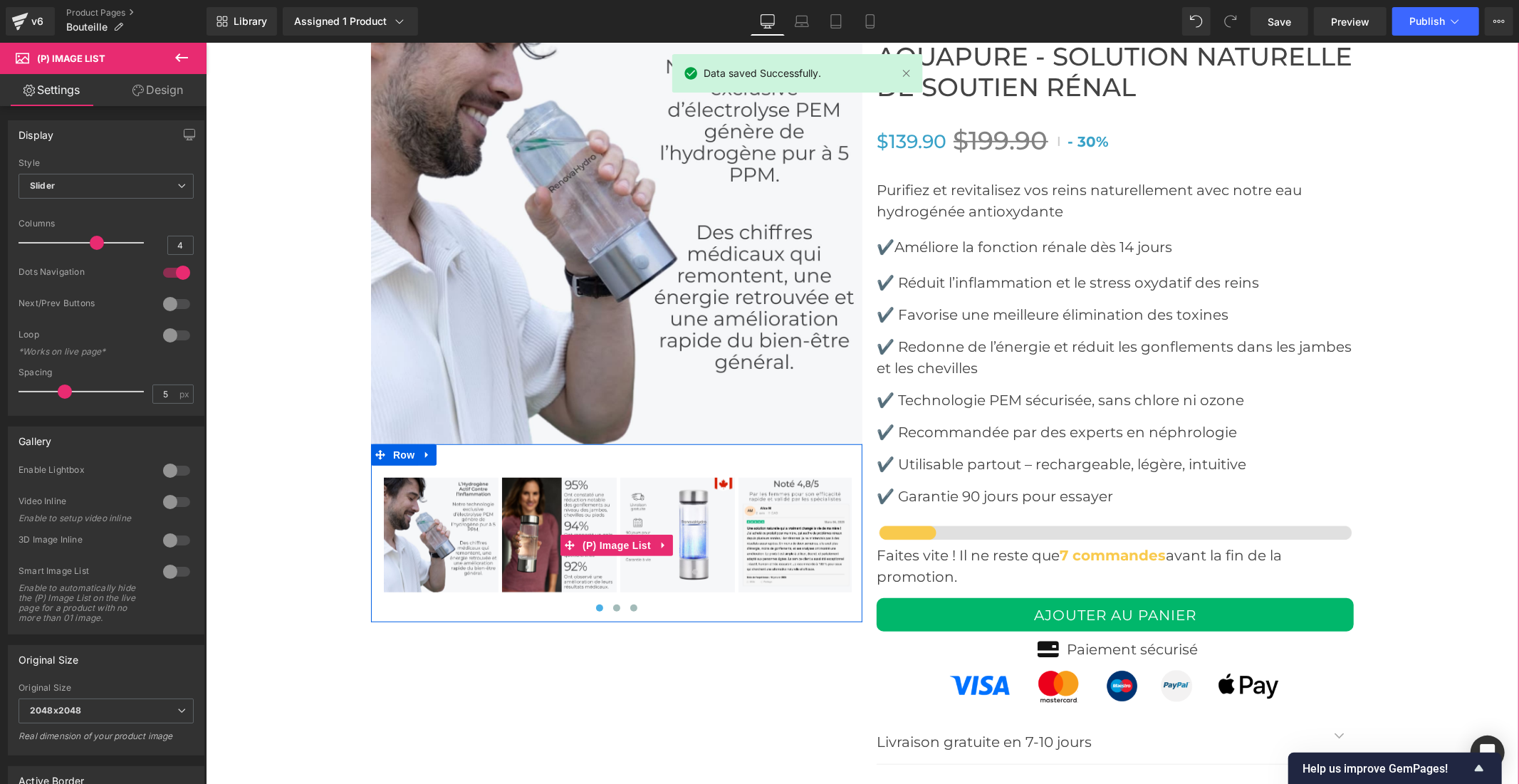
click at [682, 507] on img at bounding box center [676, 534] width 115 height 115
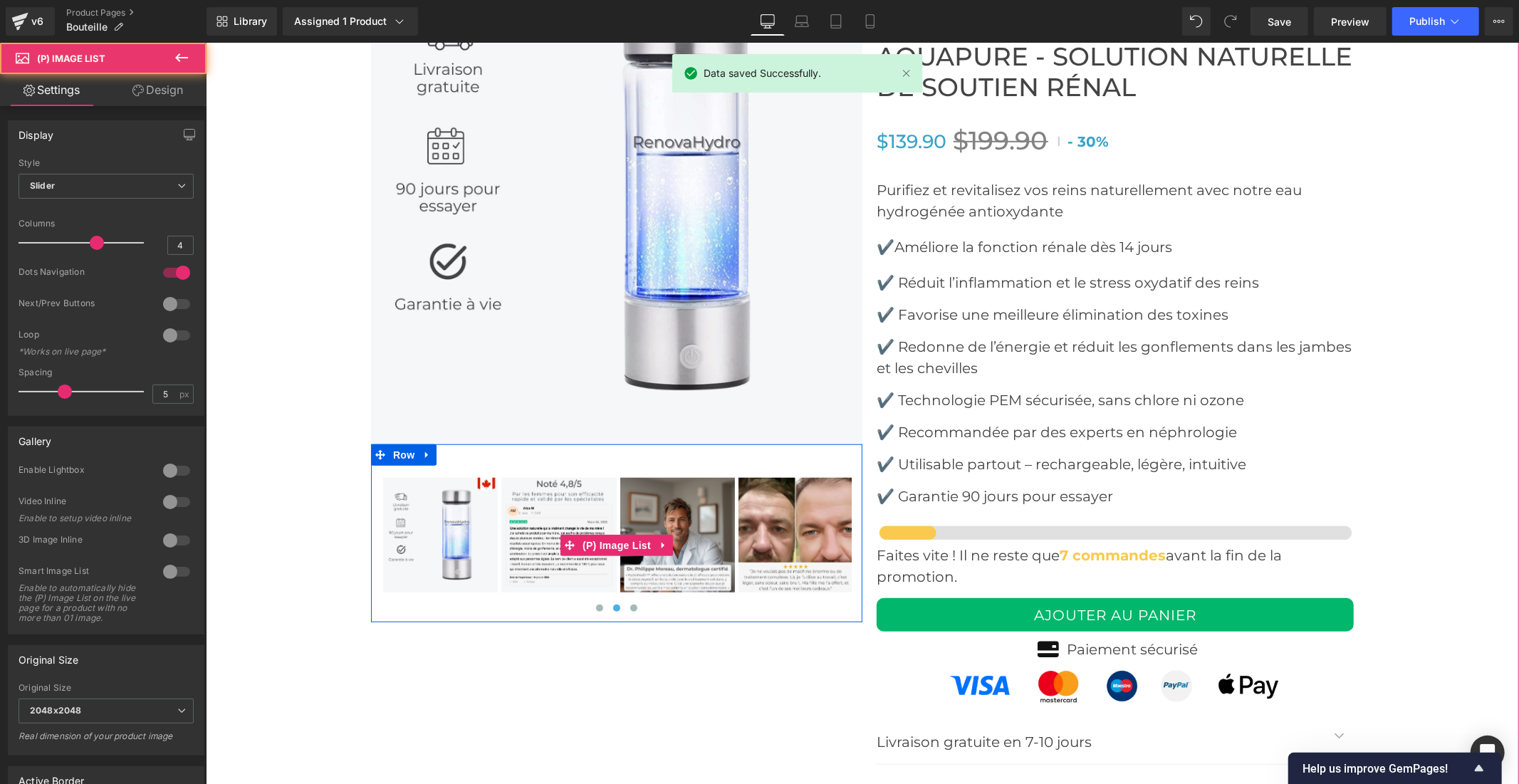
click at [682, 507] on img at bounding box center [676, 534] width 115 height 115
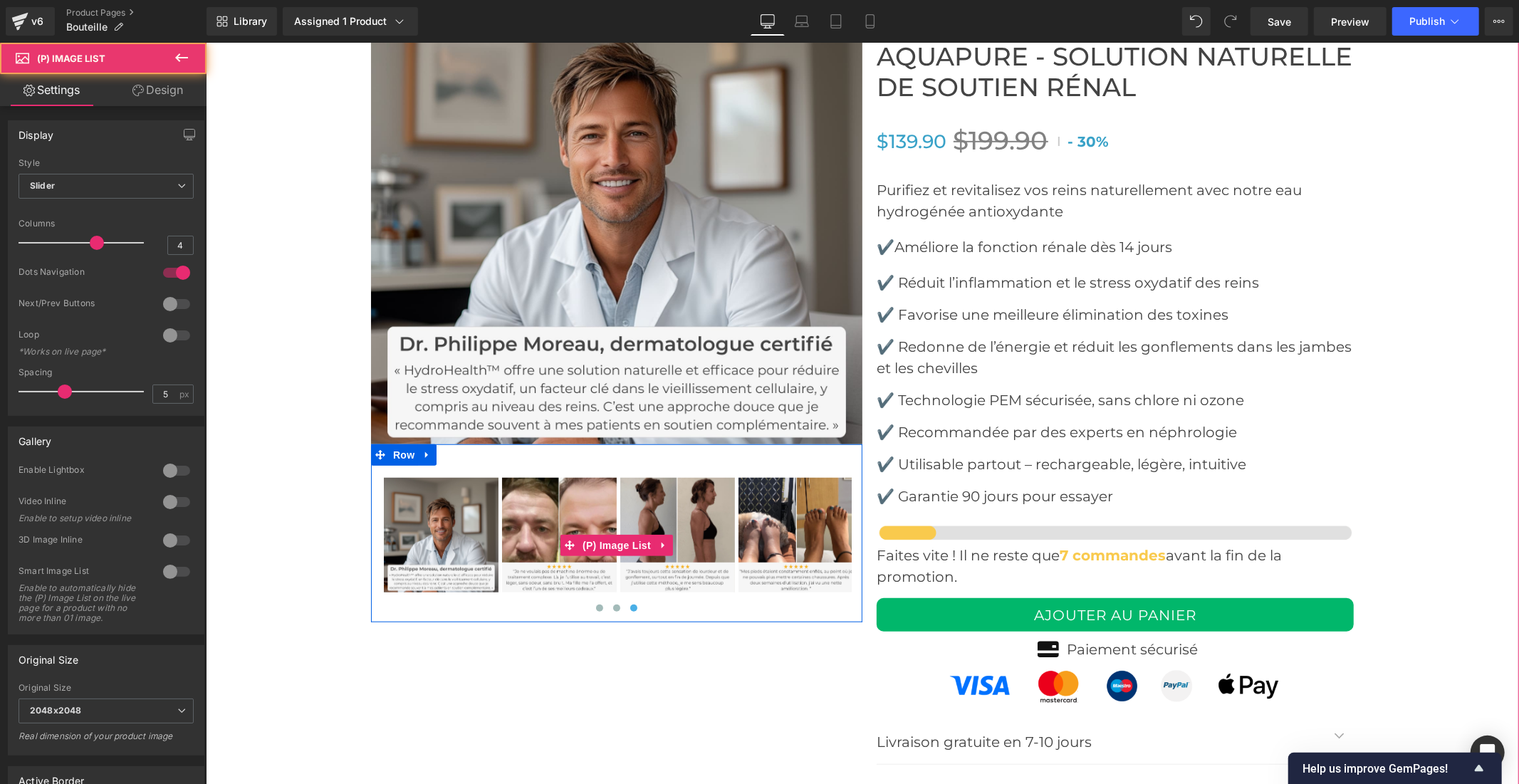
click at [677, 496] on img at bounding box center [676, 534] width 115 height 115
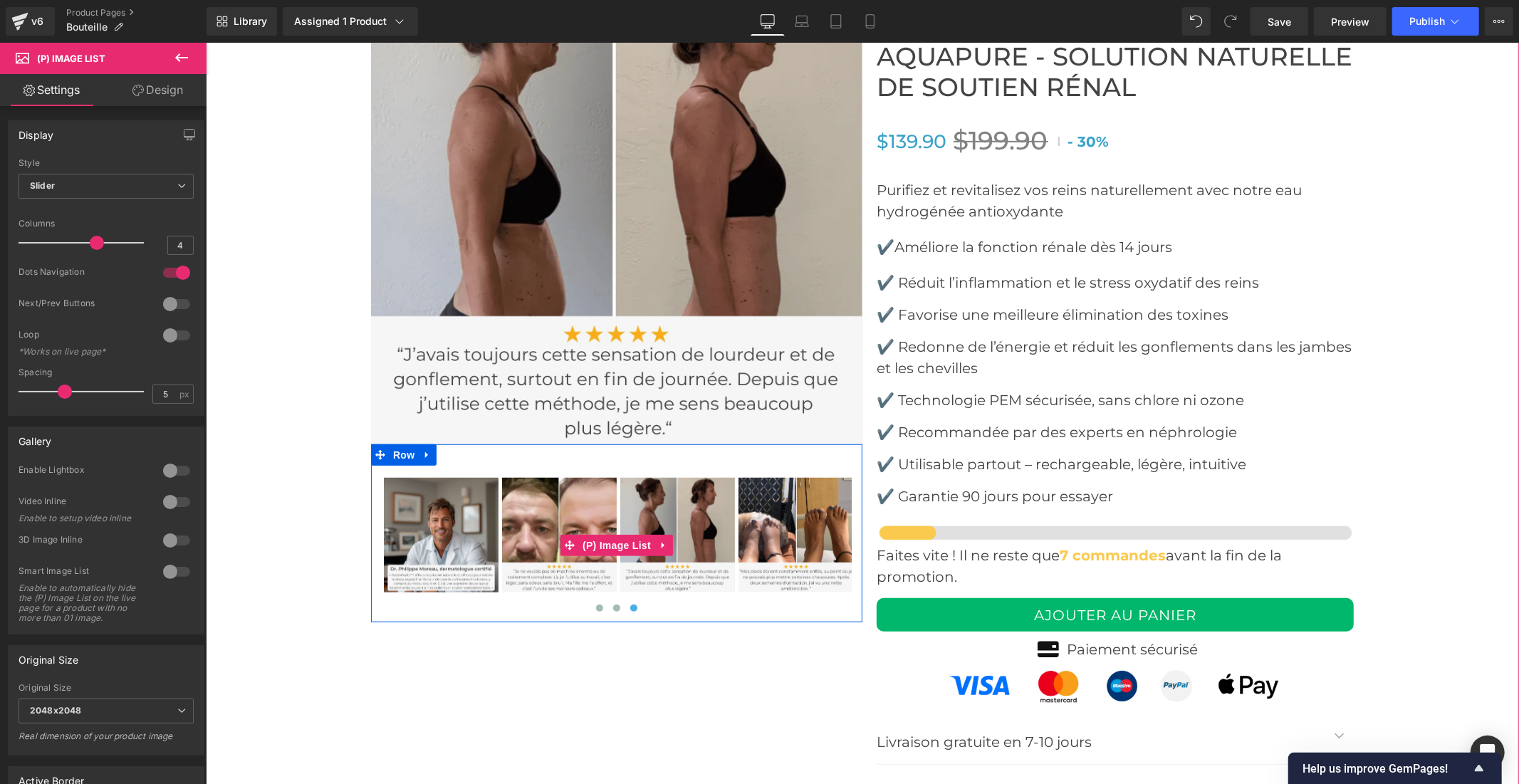
click at [563, 495] on img at bounding box center [558, 534] width 115 height 115
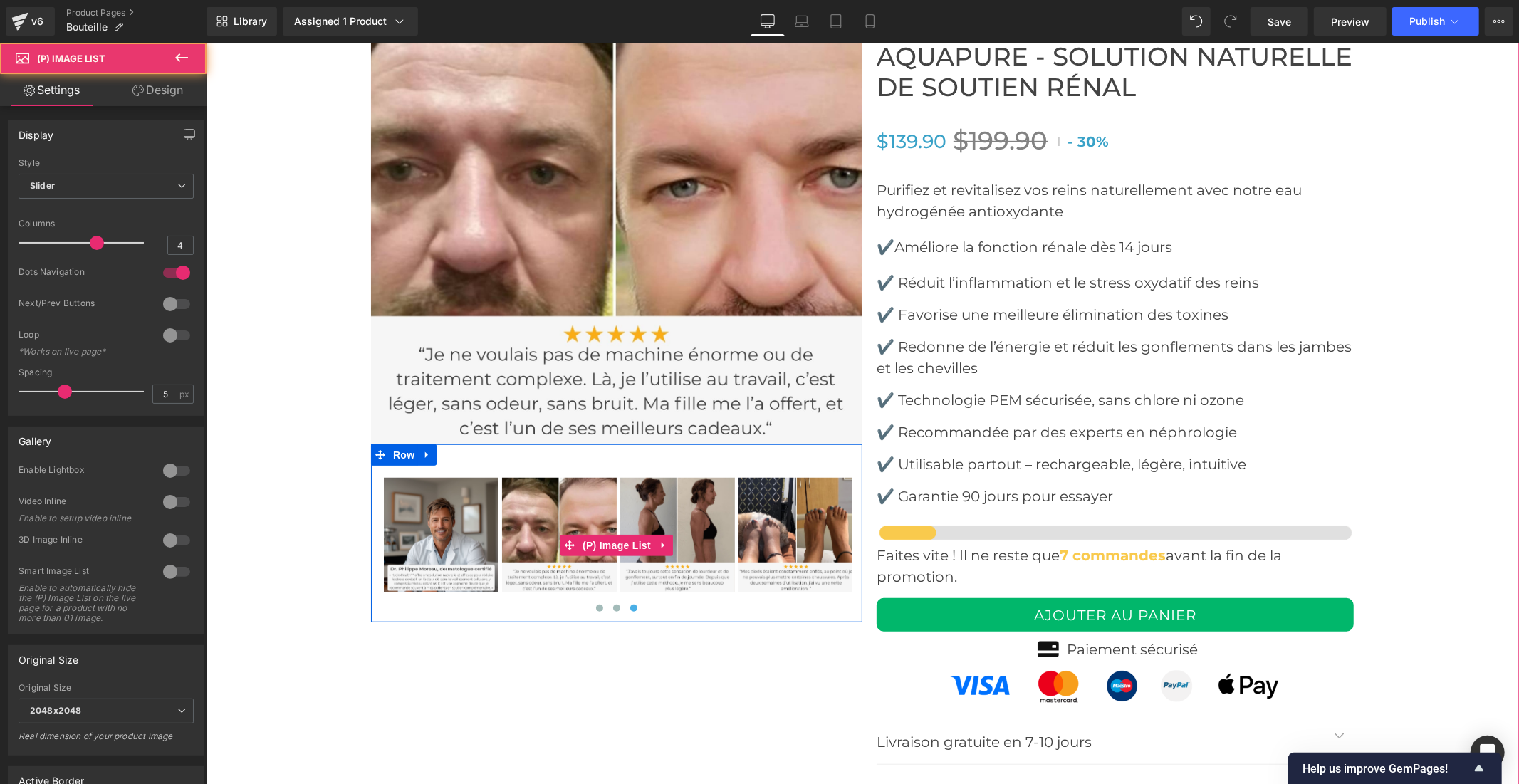
click at [793, 502] on img at bounding box center [794, 534] width 115 height 115
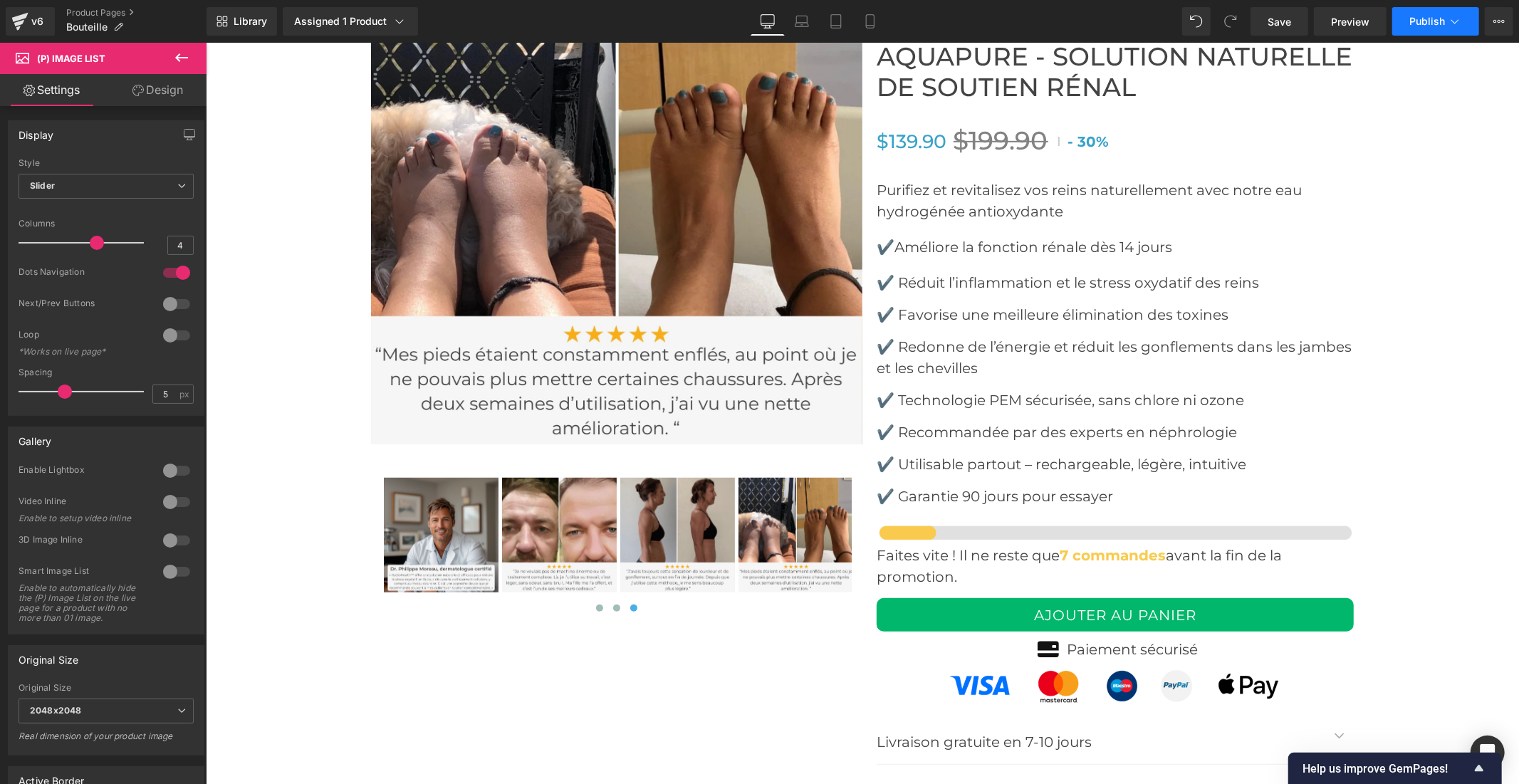
click at [1450, 24] on icon at bounding box center [1455, 21] width 14 height 14
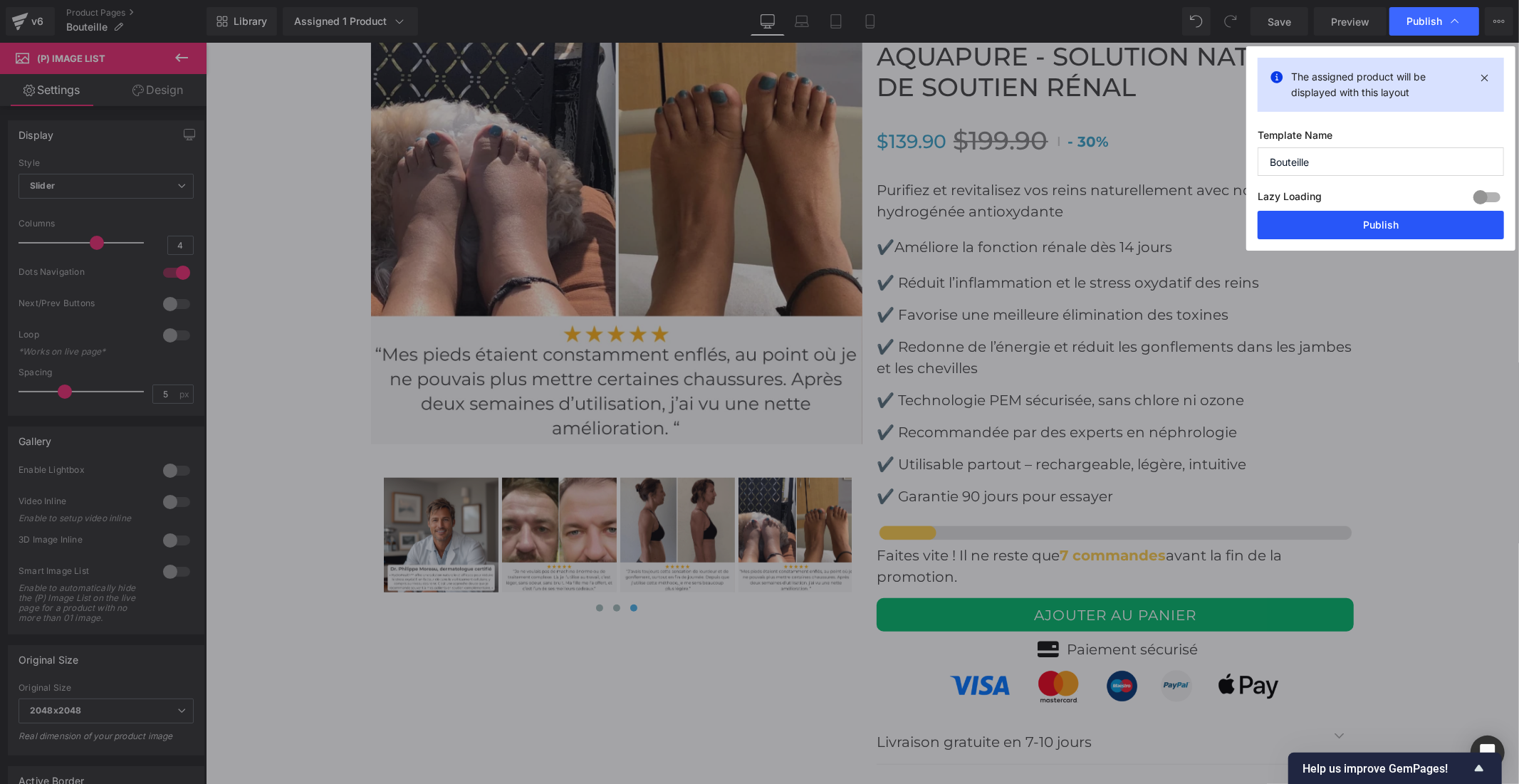
drag, startPoint x: 1357, startPoint y: 227, endPoint x: 1310, endPoint y: 164, distance: 78.6
click at [1357, 227] on button "Publish" at bounding box center [1381, 225] width 246 height 29
